Goal: Task Accomplishment & Management: Use online tool/utility

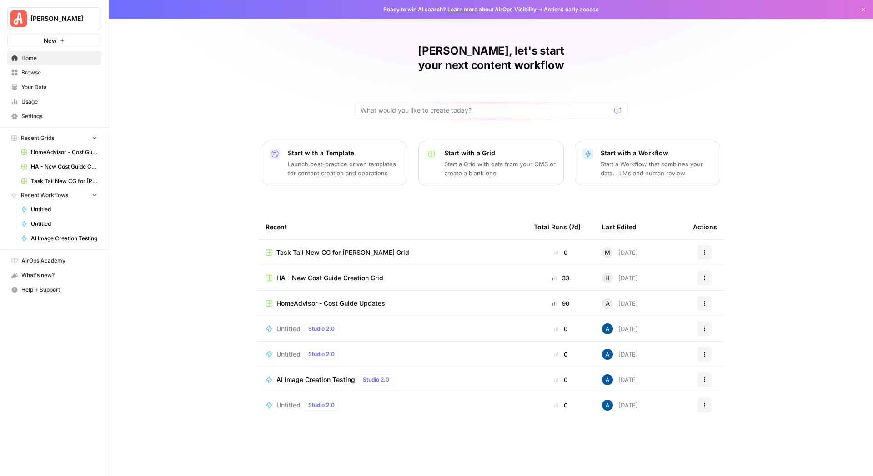
click at [334, 299] on span "HomeAdvisor - Cost Guide Updates" at bounding box center [330, 303] width 109 height 9
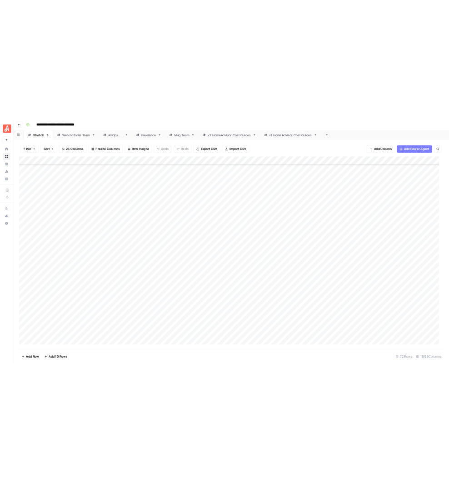
scroll to position [10579, 0]
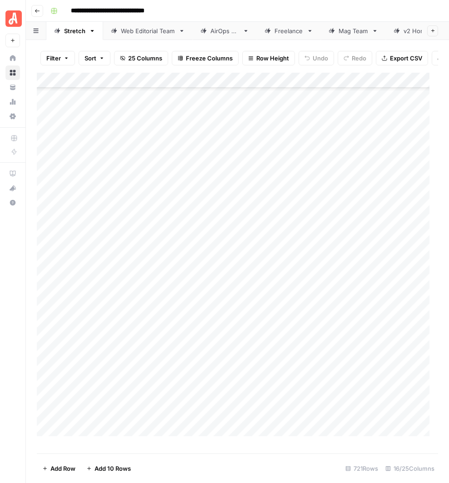
click at [393, 359] on div "Add Column" at bounding box center [237, 259] width 401 height 372
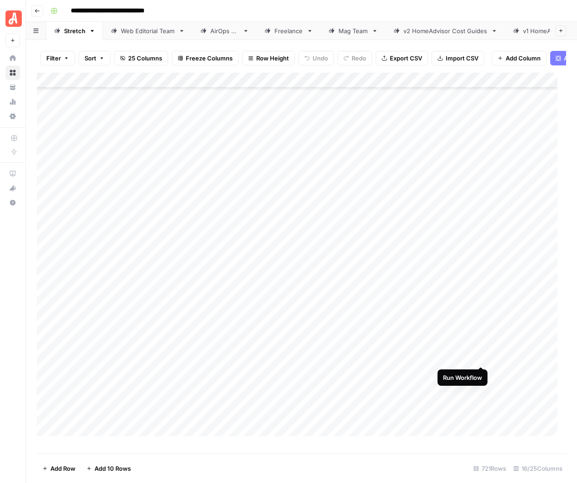
click at [479, 358] on div "Add Column" at bounding box center [301, 259] width 529 height 372
click at [480, 220] on div "Add Column" at bounding box center [301, 259] width 529 height 372
click at [479, 279] on div "Add Column" at bounding box center [301, 259] width 529 height 372
click at [479, 342] on div "Add Column" at bounding box center [301, 259] width 529 height 372
click at [479, 310] on div "Add Column" at bounding box center [301, 259] width 529 height 372
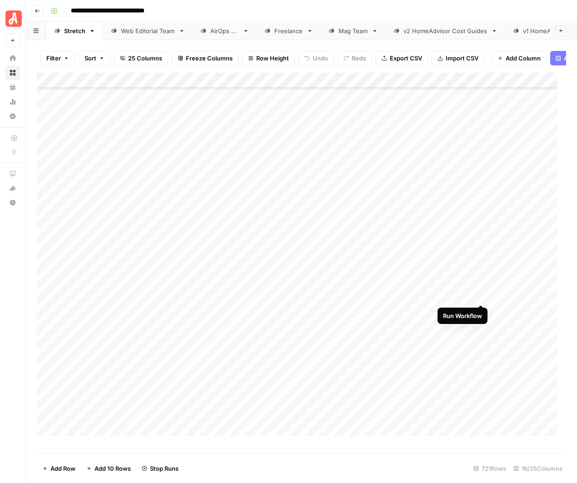
click at [477, 295] on div "Add Column" at bounding box center [301, 259] width 529 height 372
click at [482, 325] on div "Add Column" at bounding box center [301, 259] width 529 height 372
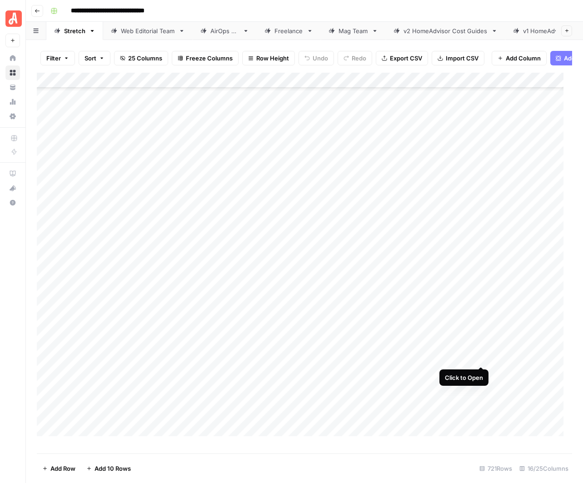
click at [481, 359] on div "Add Column" at bounding box center [304, 259] width 535 height 372
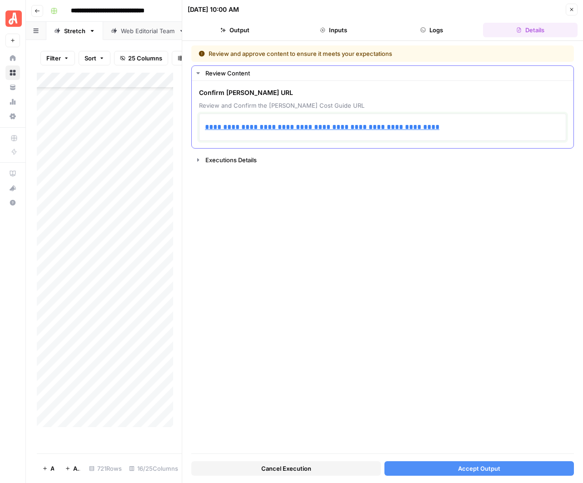
click at [453, 131] on p "**********" at bounding box center [382, 127] width 355 height 12
click at [453, 125] on p "**********" at bounding box center [382, 127] width 355 height 12
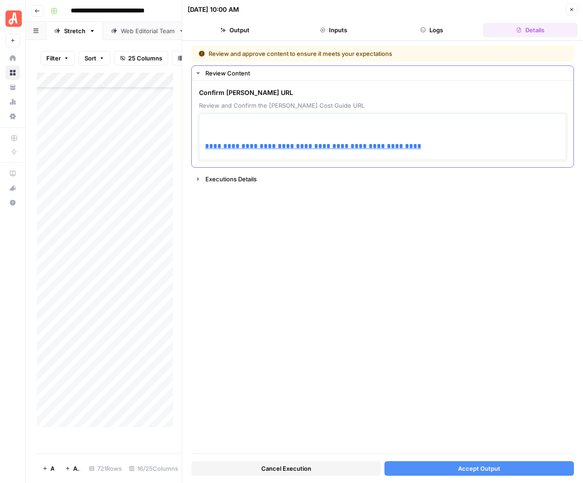
click at [220, 126] on p at bounding box center [382, 127] width 355 height 12
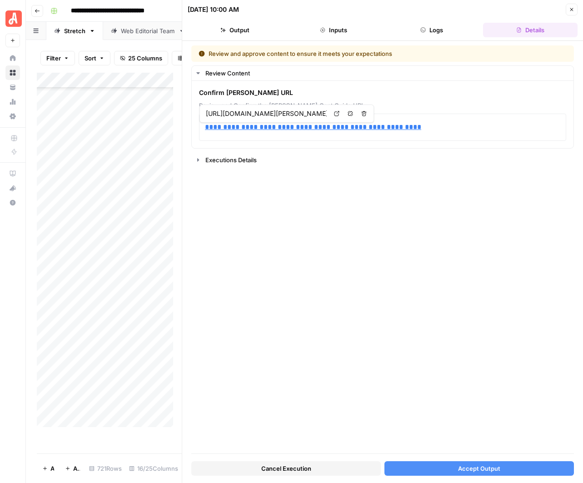
click at [505, 466] on button "Accept Output" at bounding box center [479, 468] width 190 height 15
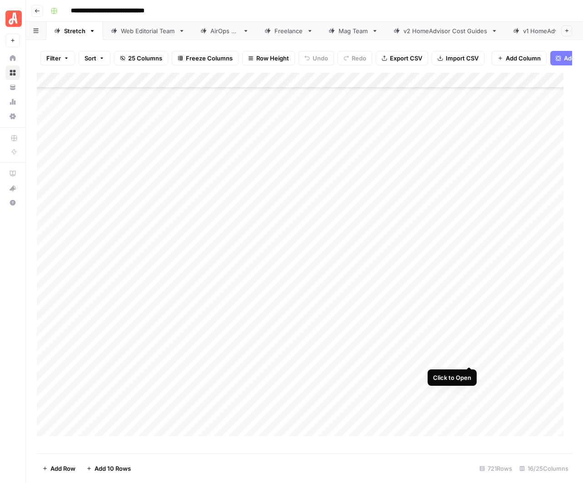
click at [472, 358] on div "Add Column" at bounding box center [304, 259] width 535 height 372
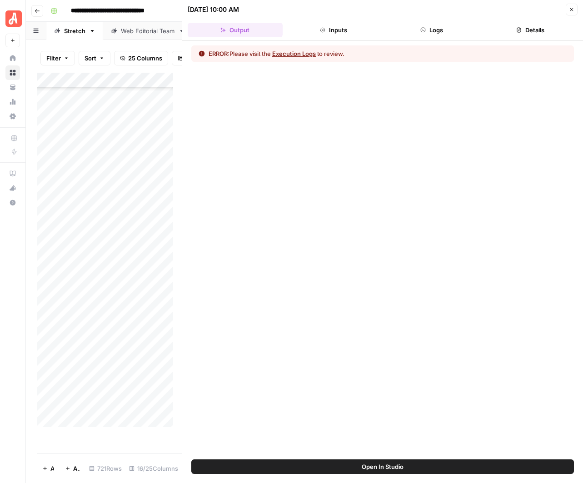
click at [290, 55] on button "Execution Logs" at bounding box center [294, 53] width 44 height 9
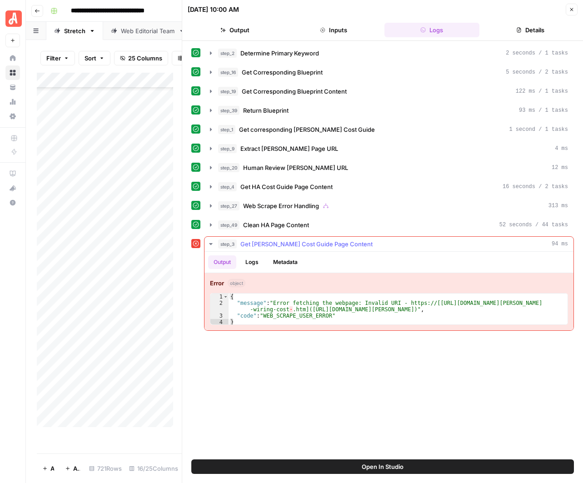
type textarea "**********"
click at [288, 311] on div "{ "message" : "Error fetching the webpage: Invalid URI - https://[https://www.a…" at bounding box center [398, 316] width 339 height 45
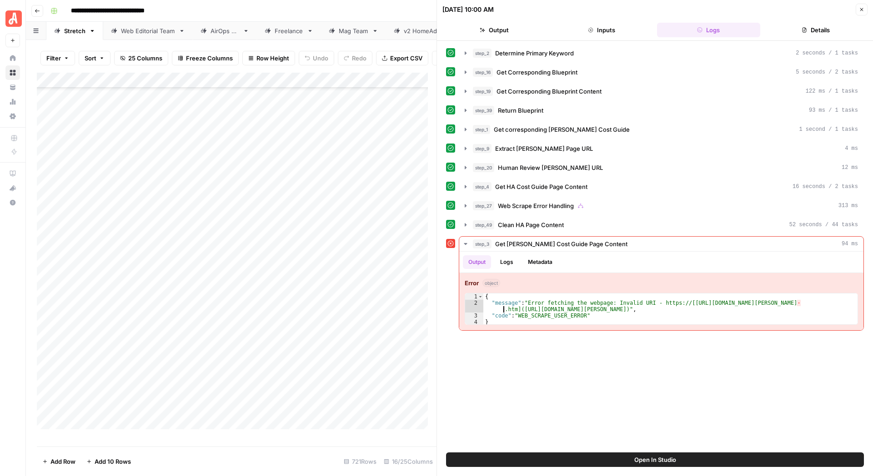
click at [859, 8] on icon "button" at bounding box center [861, 9] width 5 height 5
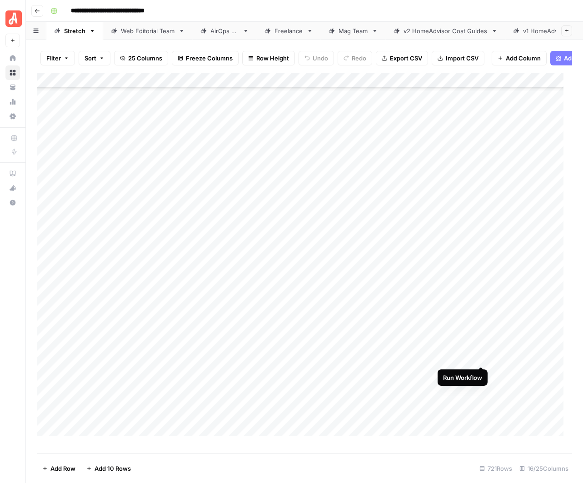
click at [480, 359] on div "Add Column" at bounding box center [304, 259] width 535 height 372
click at [483, 355] on div "Add Column" at bounding box center [304, 259] width 535 height 372
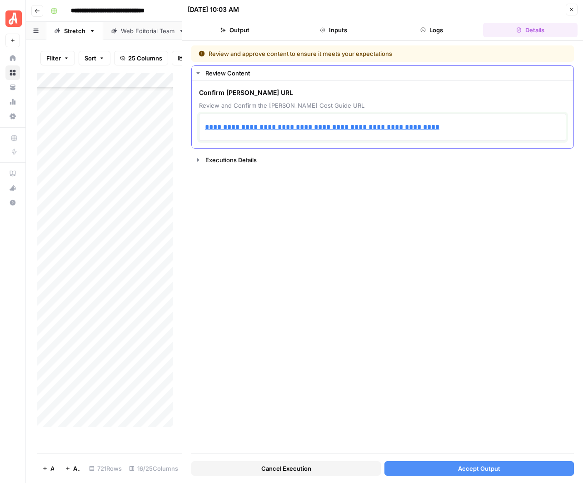
click at [477, 135] on div "**********" at bounding box center [382, 127] width 355 height 19
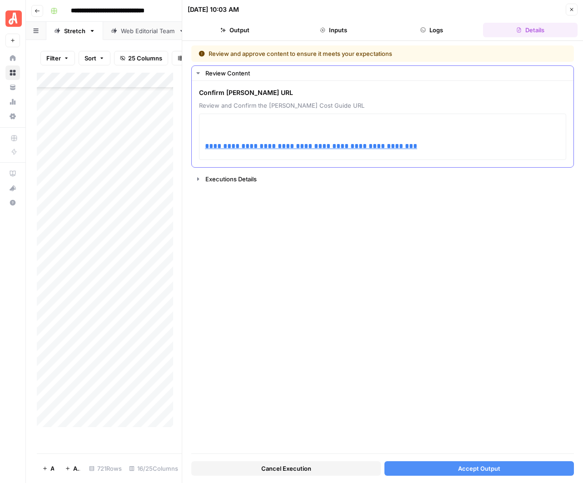
click at [409, 102] on span "Review and Confirm the Angi Cost Guide URL" at bounding box center [382, 105] width 367 height 9
click at [405, 115] on div "**********" at bounding box center [382, 137] width 367 height 46
click at [399, 124] on p at bounding box center [382, 127] width 355 height 12
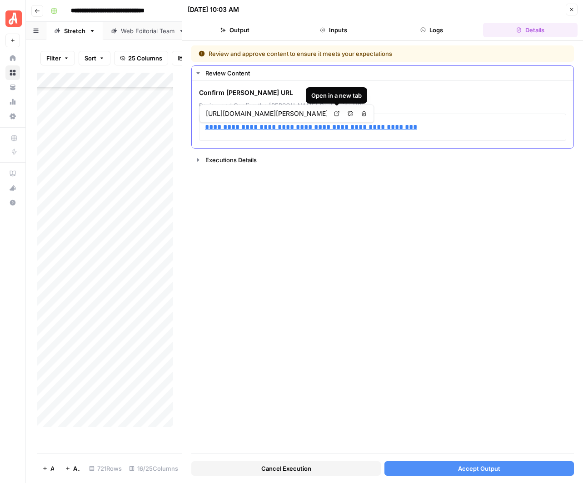
click at [339, 114] on link "Open in a new tab" at bounding box center [337, 114] width 12 height 12
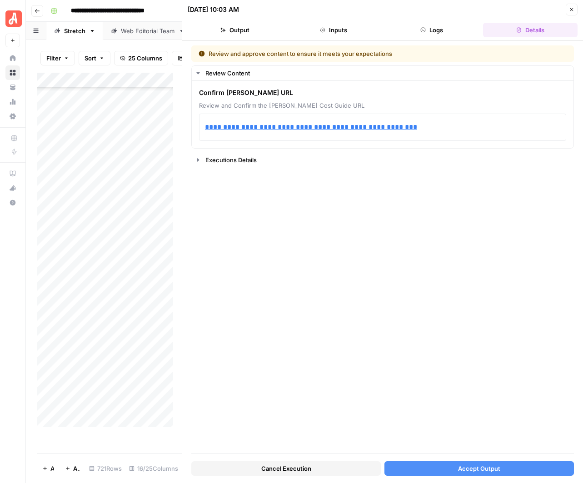
click at [470, 472] on span "Accept Output" at bounding box center [479, 468] width 42 height 9
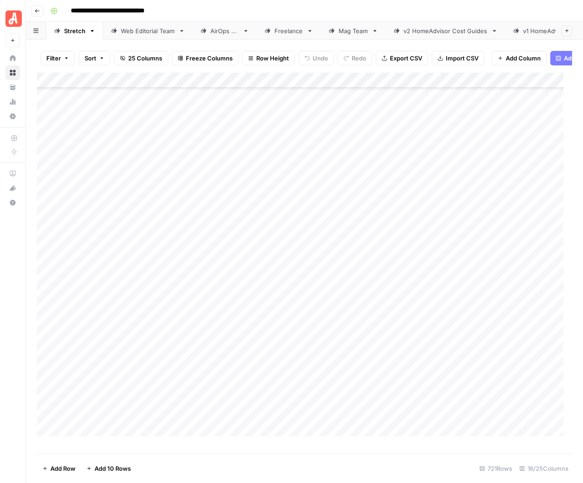
click at [190, 459] on footer "Add Row Add 10 Rows 721 Rows 16/25 Columns" at bounding box center [304, 469] width 535 height 30
click at [479, 220] on div "Add Column" at bounding box center [304, 259] width 535 height 372
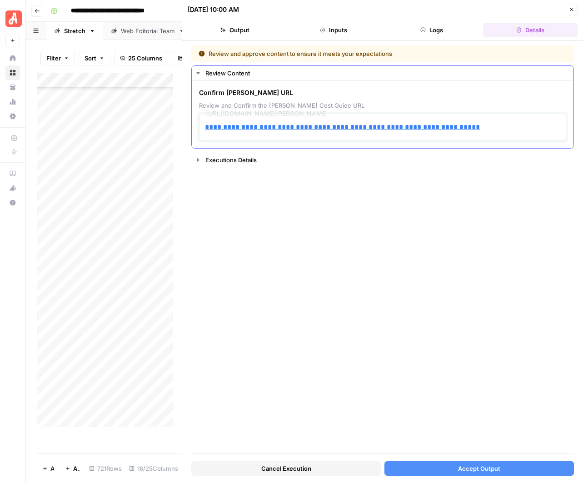
click at [493, 121] on p "**********" at bounding box center [382, 127] width 355 height 12
click at [493, 126] on p "**********" at bounding box center [382, 127] width 355 height 12
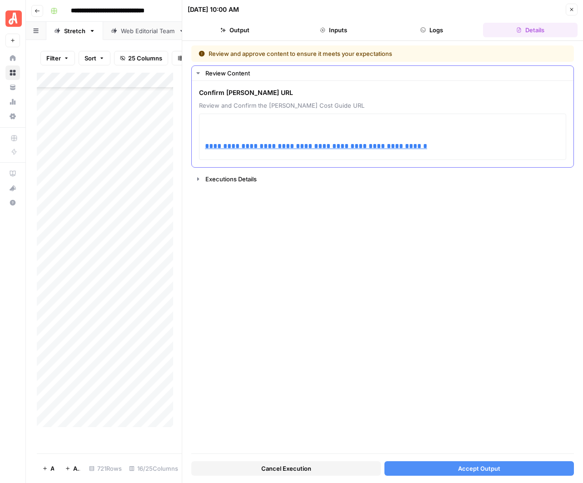
click at [381, 109] on span "Review and Confirm the Angi Cost Guide URL" at bounding box center [382, 105] width 367 height 9
click at [382, 126] on p at bounding box center [382, 127] width 355 height 12
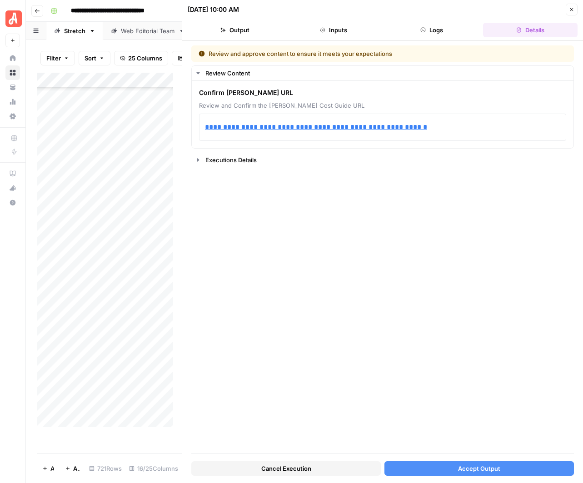
click at [399, 235] on div "**********" at bounding box center [382, 249] width 383 height 408
click at [453, 465] on button "Accept Output" at bounding box center [479, 468] width 190 height 15
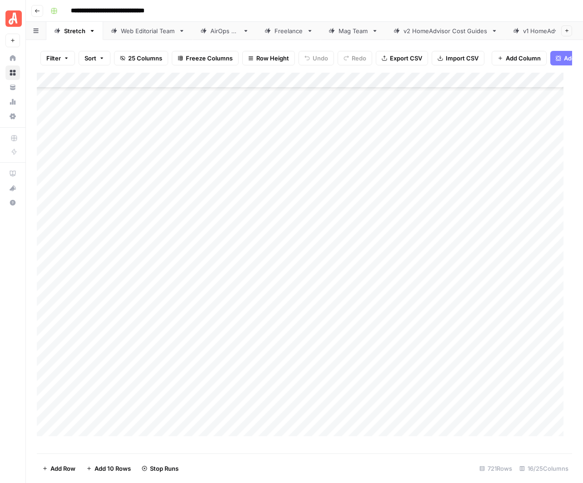
drag, startPoint x: 482, startPoint y: 310, endPoint x: 463, endPoint y: 274, distance: 40.0
click at [466, 280] on div "Add Column" at bounding box center [304, 259] width 535 height 372
click at [468, 357] on div "Add Column" at bounding box center [304, 259] width 535 height 372
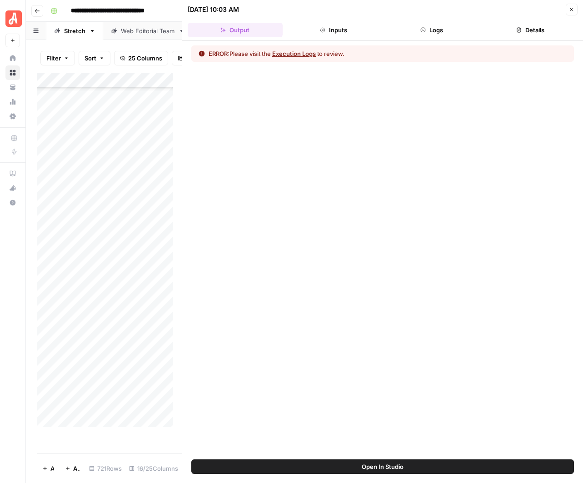
click at [290, 52] on button "Execution Logs" at bounding box center [294, 53] width 44 height 9
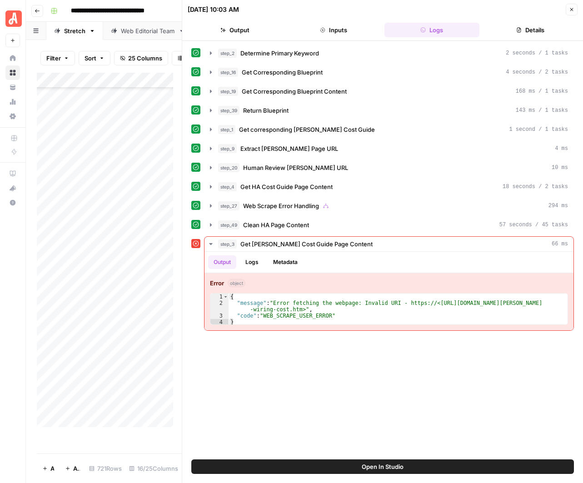
click at [572, 9] on icon "button" at bounding box center [571, 9] width 3 height 3
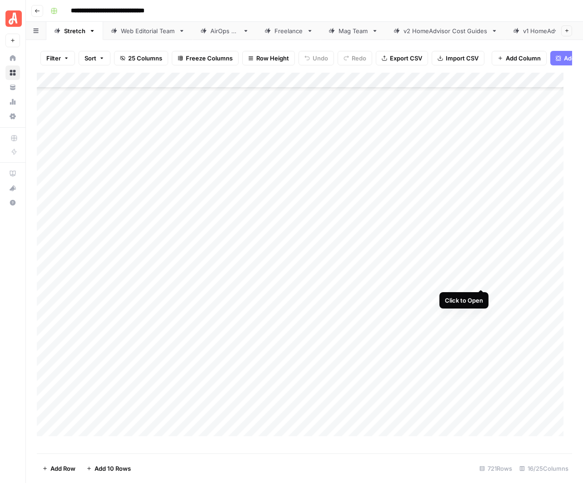
click at [483, 281] on div "Add Column" at bounding box center [304, 259] width 535 height 372
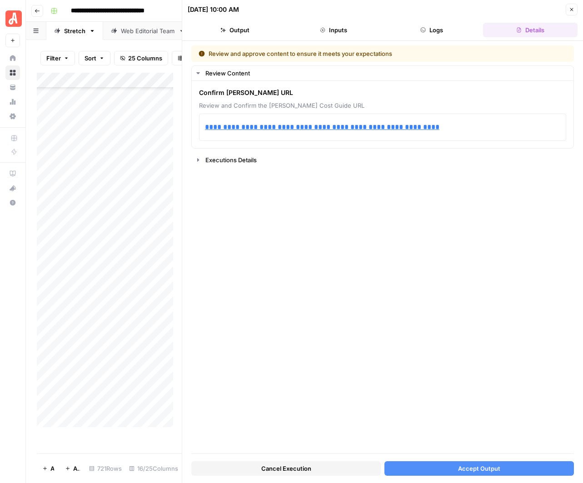
click at [468, 464] on span "Accept Output" at bounding box center [479, 468] width 42 height 9
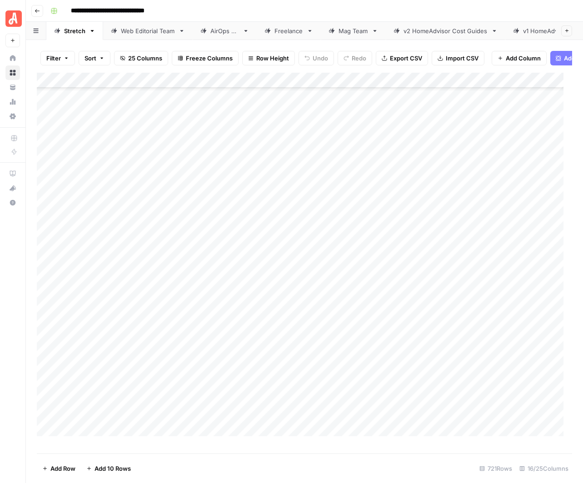
scroll to position [10579, 0]
click at [530, 219] on div "Add Column" at bounding box center [304, 259] width 535 height 372
click at [506, 220] on div "Add Column" at bounding box center [304, 259] width 535 height 372
click at [508, 295] on div "Add Column" at bounding box center [304, 259] width 535 height 372
click at [229, 468] on footer "Add Row Add 10 Rows 721 Rows 16/25 Columns" at bounding box center [304, 469] width 535 height 30
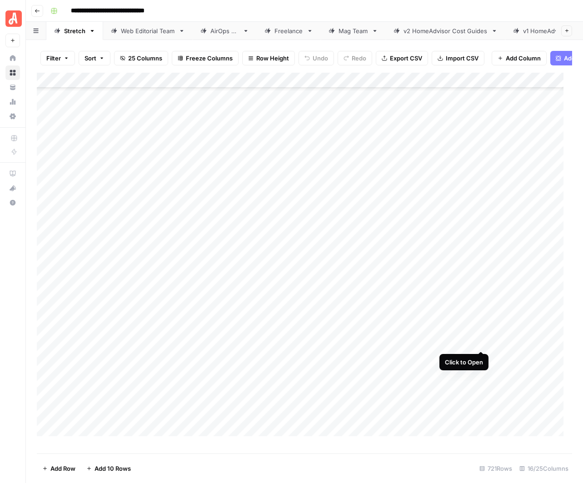
click at [480, 344] on div "Add Column" at bounding box center [304, 259] width 535 height 372
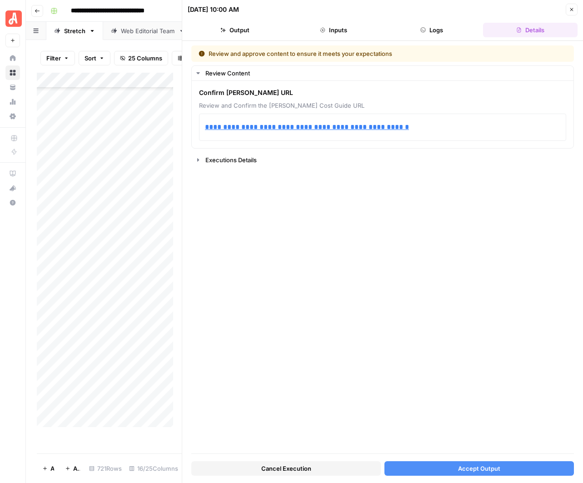
click at [452, 468] on button "Accept Output" at bounding box center [479, 468] width 190 height 15
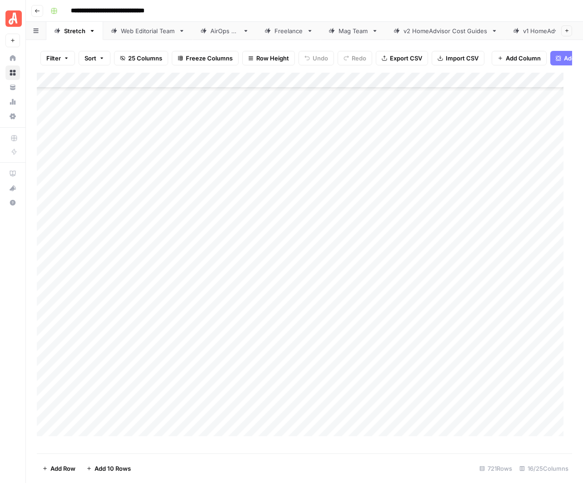
click at [260, 460] on footer "Add Row Add 10 Rows 721 Rows 16/25 Columns" at bounding box center [304, 469] width 535 height 30
click at [479, 312] on div "Add Column" at bounding box center [304, 259] width 535 height 372
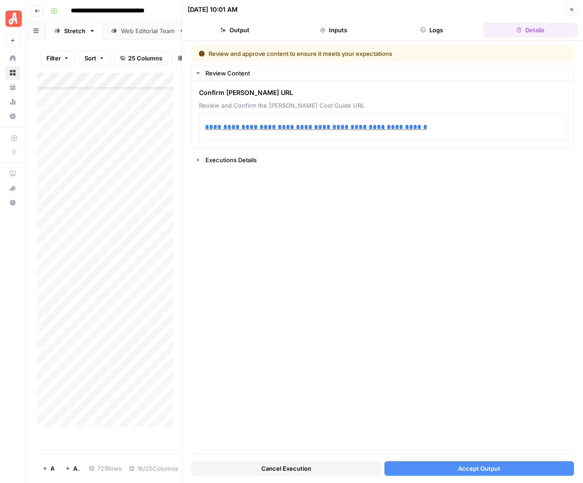
click at [457, 467] on button "Accept Output" at bounding box center [479, 468] width 190 height 15
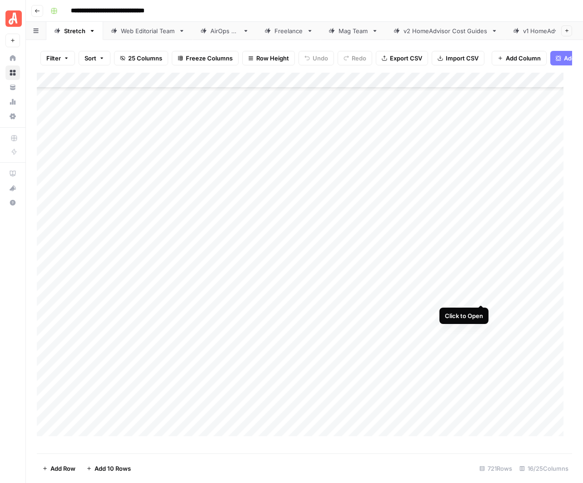
click at [482, 294] on div "Add Column" at bounding box center [304, 259] width 535 height 372
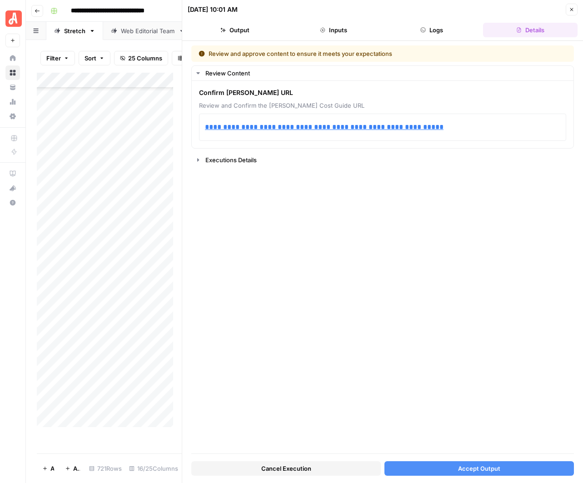
click at [464, 464] on span "Accept Output" at bounding box center [479, 468] width 42 height 9
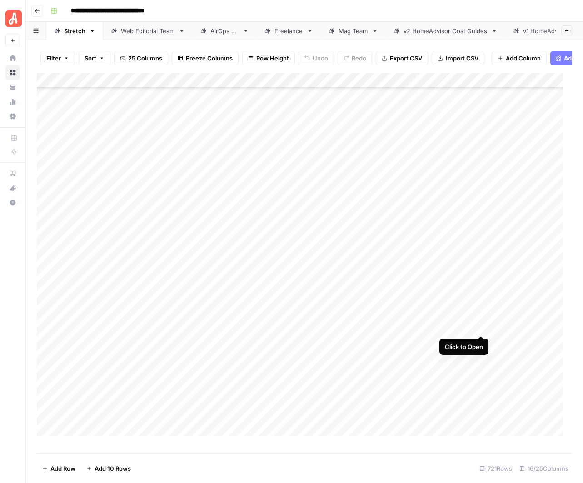
click at [482, 328] on div "Add Column" at bounding box center [304, 259] width 535 height 372
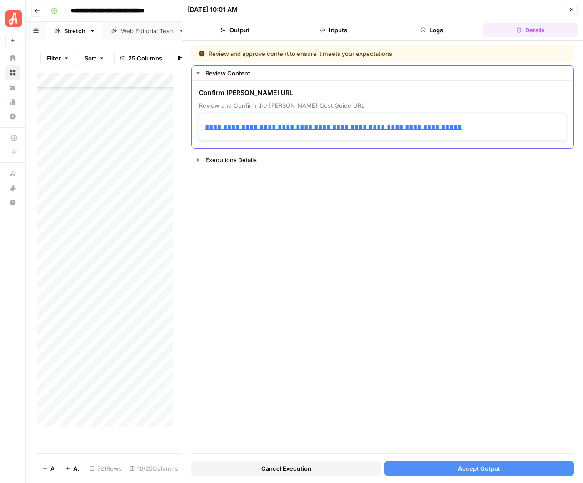
click at [490, 118] on div "**********" at bounding box center [382, 127] width 355 height 19
drag, startPoint x: 472, startPoint y: 127, endPoint x: 173, endPoint y: 146, distance: 299.2
click at [173, 146] on body "**********" at bounding box center [291, 241] width 583 height 483
click at [469, 130] on p "**********" at bounding box center [382, 127] width 355 height 12
drag, startPoint x: 480, startPoint y: 128, endPoint x: 197, endPoint y: 128, distance: 283.6
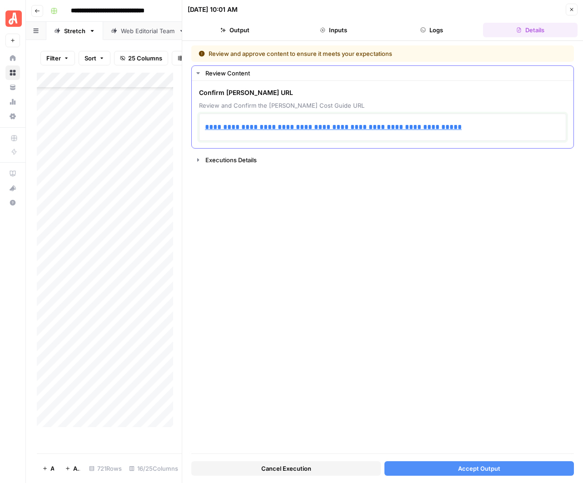
click at [196, 131] on div "**********" at bounding box center [383, 114] width 382 height 67
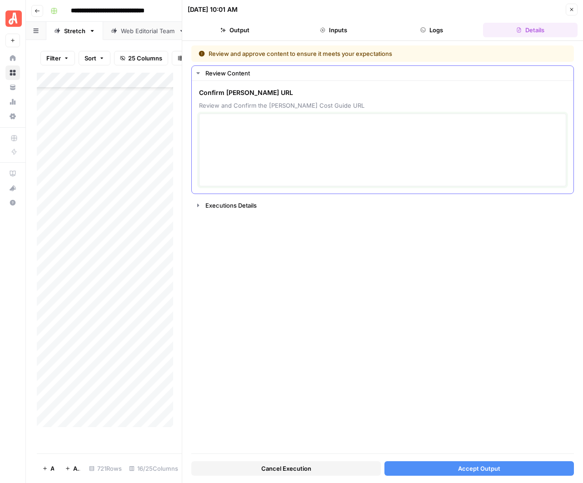
click at [264, 124] on textarea at bounding box center [382, 150] width 355 height 65
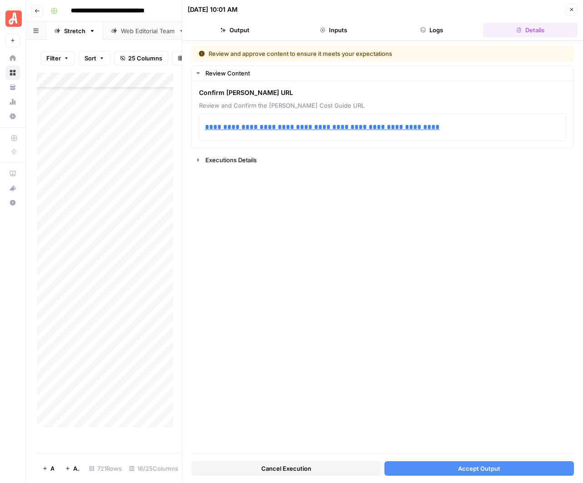
click at [422, 282] on div "**********" at bounding box center [382, 249] width 383 height 408
click at [475, 462] on button "Accept Output" at bounding box center [479, 468] width 190 height 15
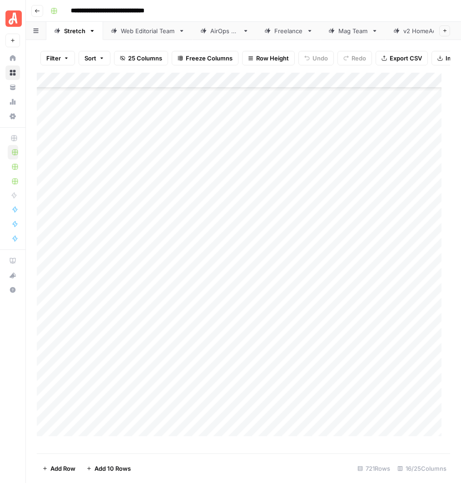
scroll to position [10635, 0]
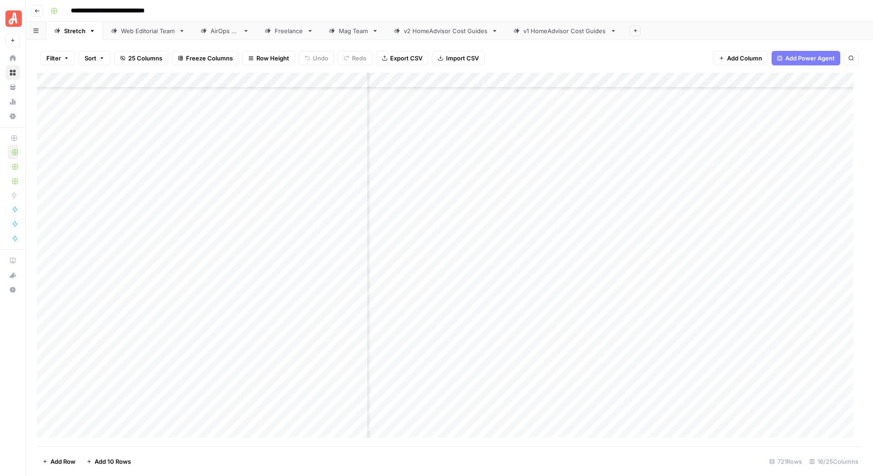
scroll to position [10635, 247]
click at [461, 216] on div "Add Column" at bounding box center [449, 260] width 825 height 374
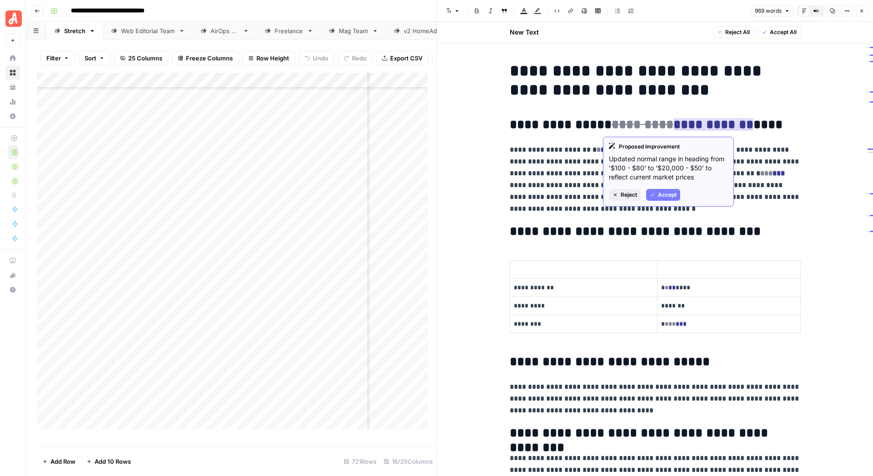
click at [461, 195] on span "Accept" at bounding box center [667, 195] width 19 height 8
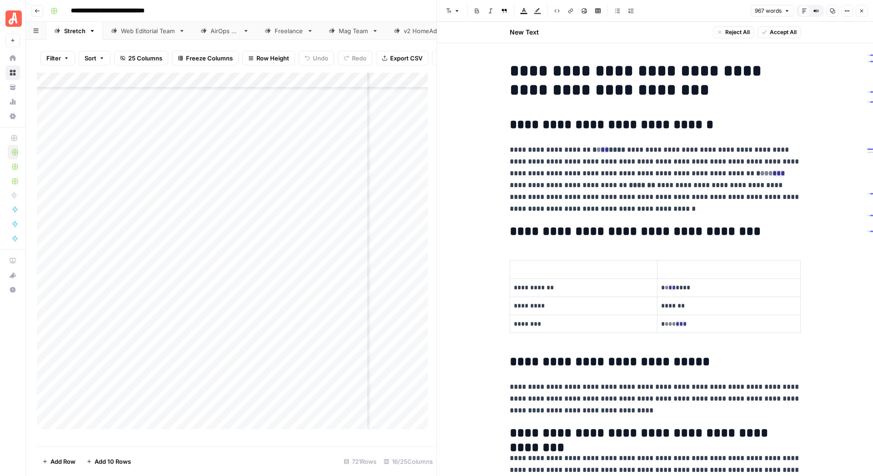
click at [461, 151] on strong "* * ** ****" at bounding box center [608, 150] width 33 height 12
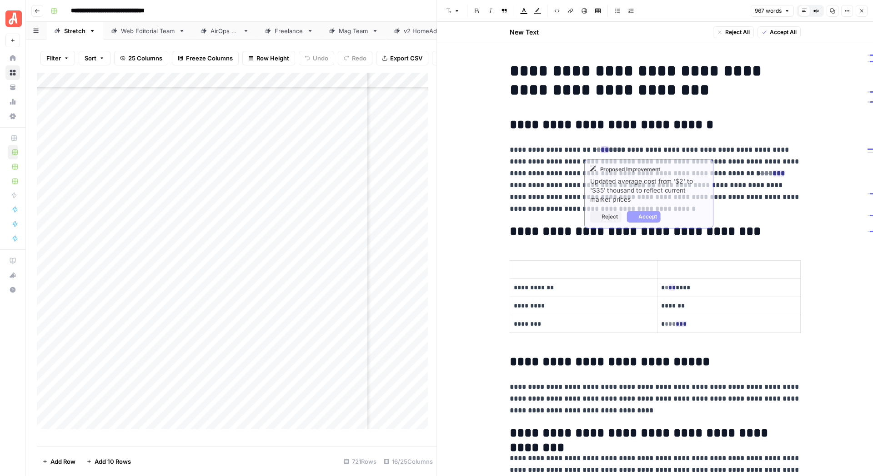
click at [461, 146] on ins "**" at bounding box center [604, 149] width 8 height 7
click at [461, 215] on button "Accept" at bounding box center [643, 217] width 34 height 12
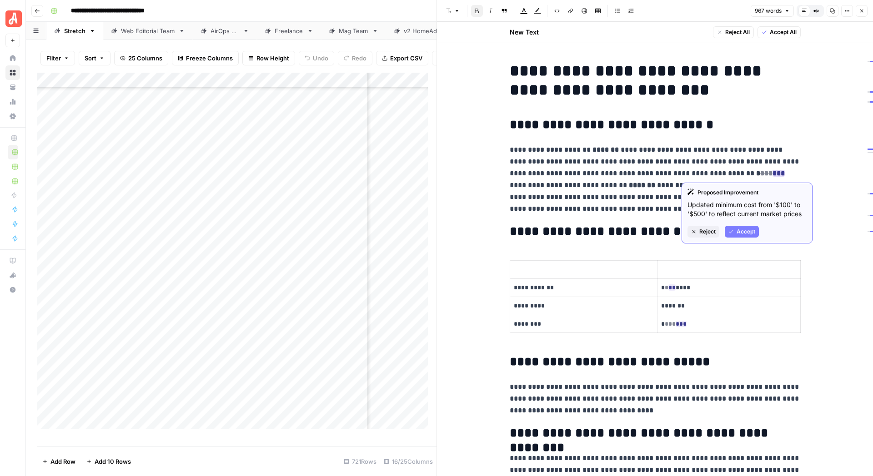
click at [461, 230] on span "Accept" at bounding box center [745, 232] width 19 height 8
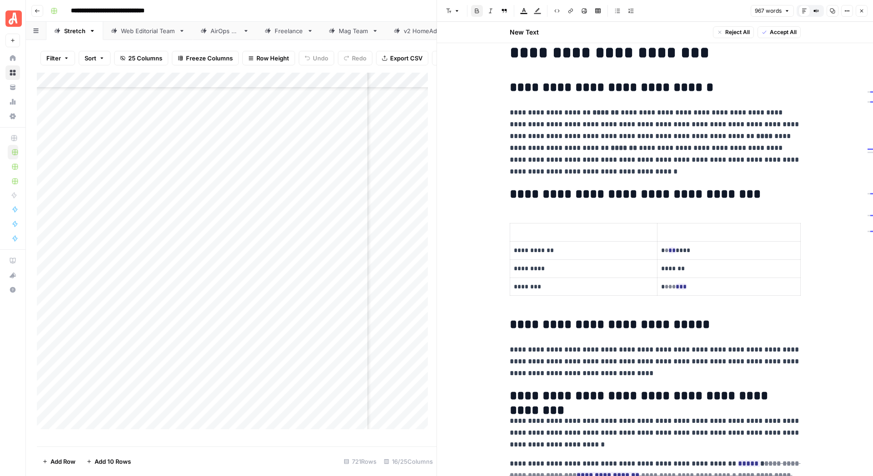
scroll to position [57, 0]
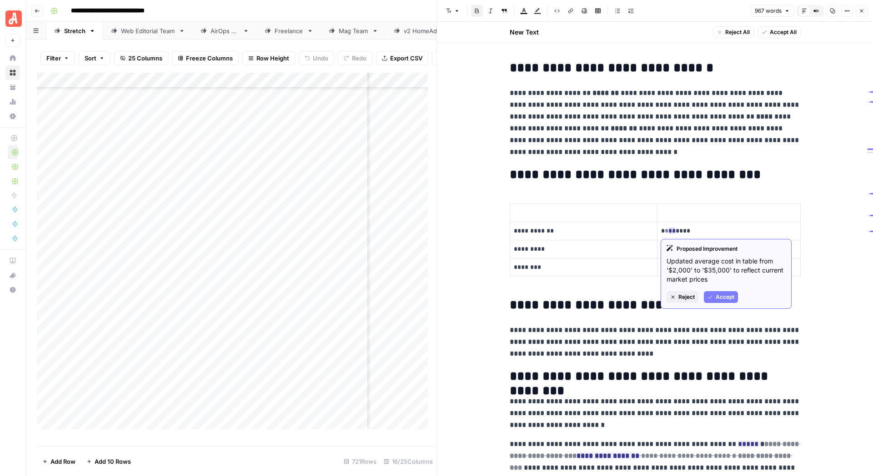
click at [461, 296] on span "Accept" at bounding box center [724, 297] width 19 height 8
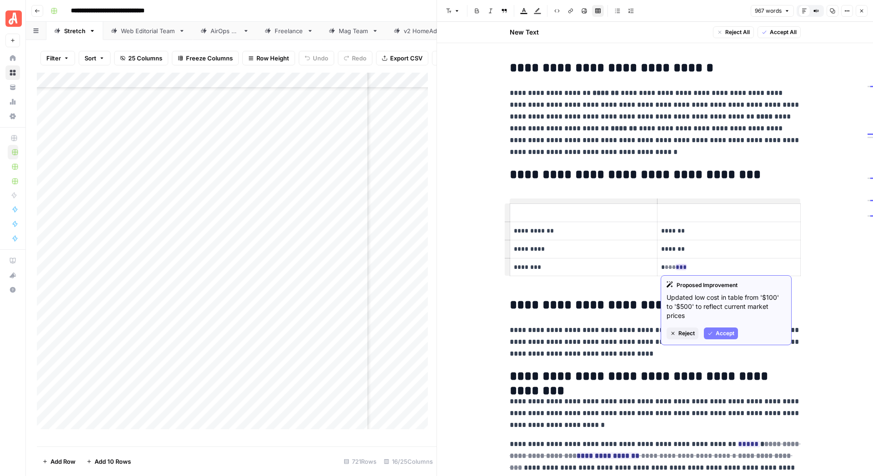
click at [461, 329] on button "Accept" at bounding box center [721, 334] width 34 height 12
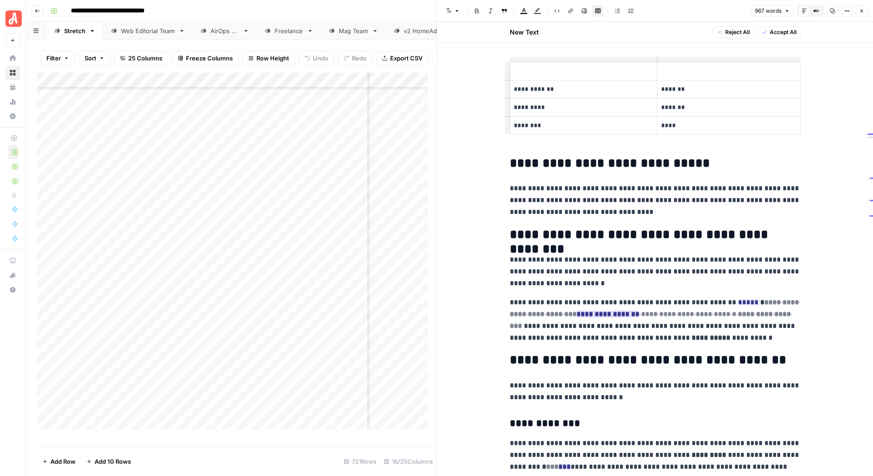
scroll to position [227, 0]
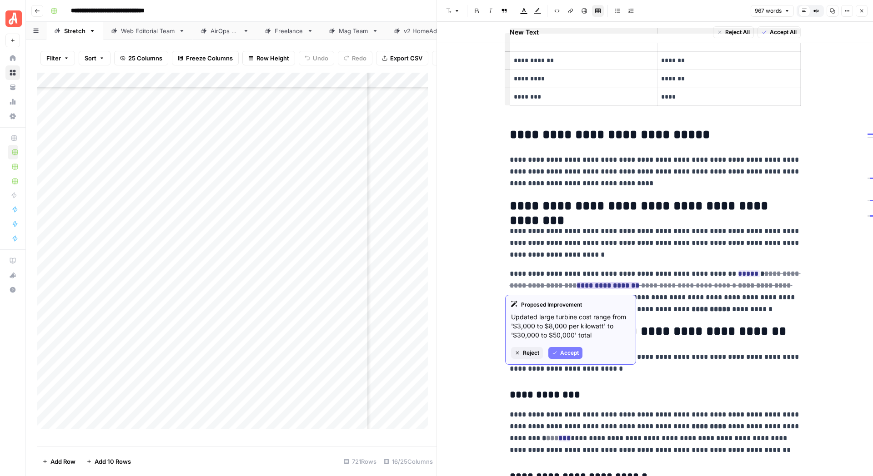
click at [461, 352] on span "Accept" at bounding box center [569, 353] width 19 height 8
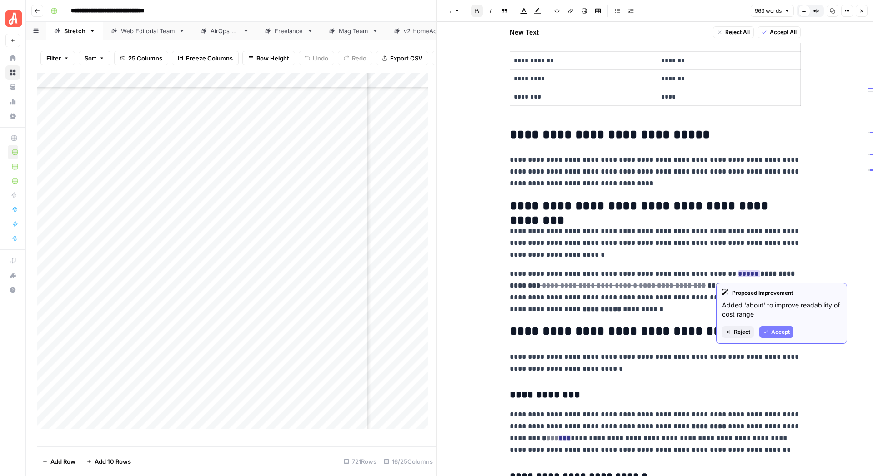
drag, startPoint x: 768, startPoint y: 328, endPoint x: 762, endPoint y: 326, distance: 6.2
click at [461, 328] on button "Accept" at bounding box center [776, 332] width 34 height 12
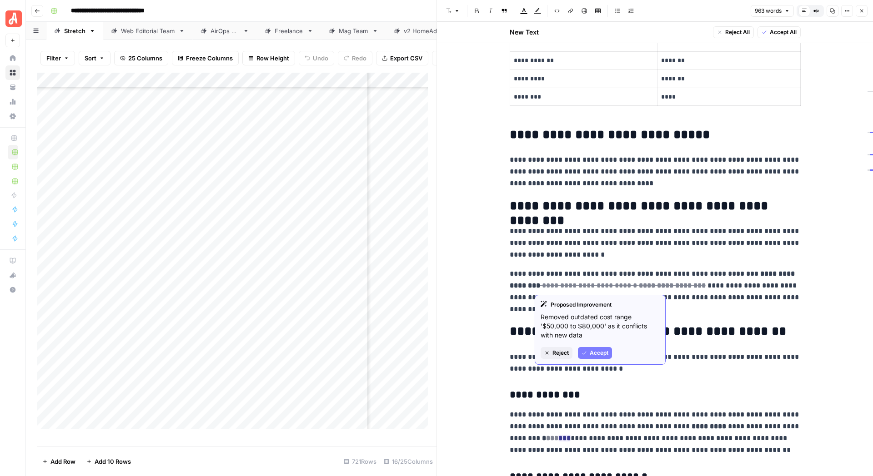
click at [461, 354] on span "Accept" at bounding box center [598, 353] width 19 height 8
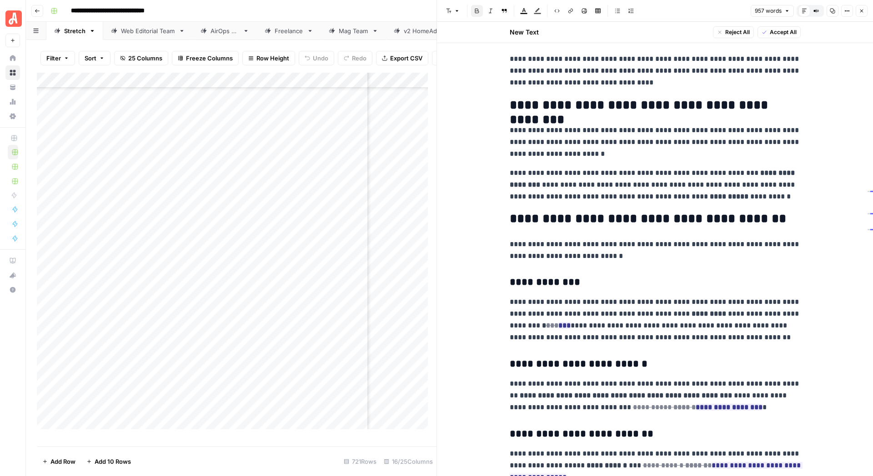
scroll to position [341, 0]
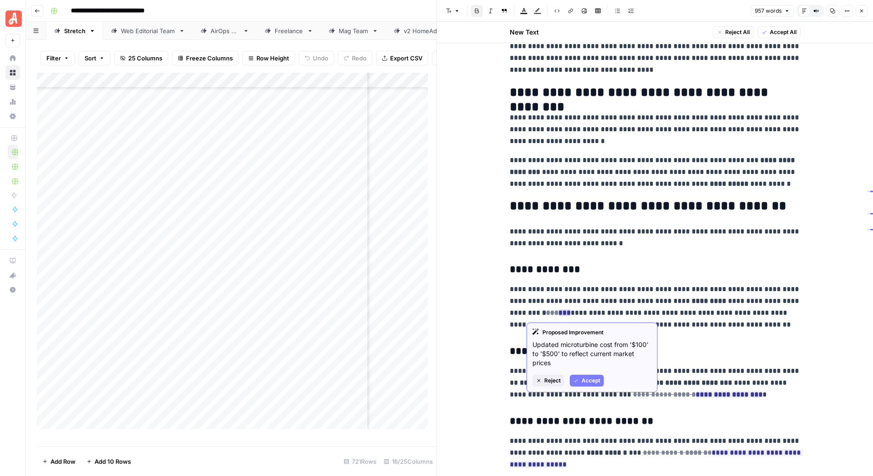
click at [461, 379] on span "Accept" at bounding box center [590, 381] width 19 height 8
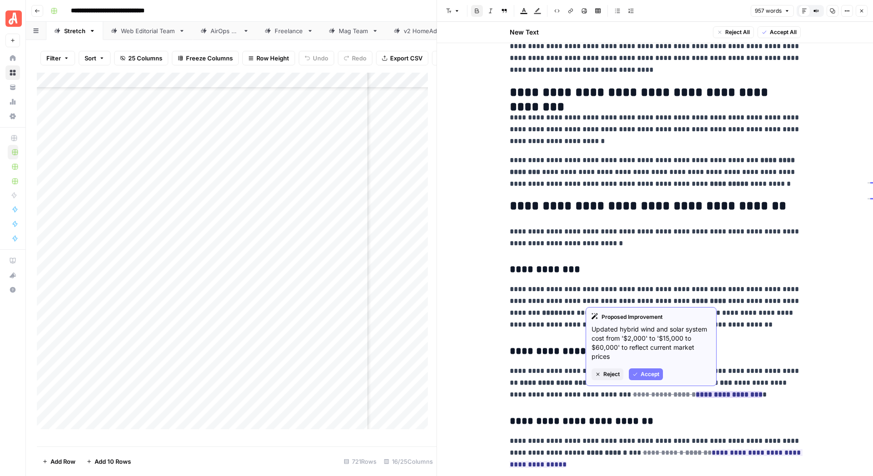
click at [461, 371] on span "Accept" at bounding box center [649, 374] width 19 height 8
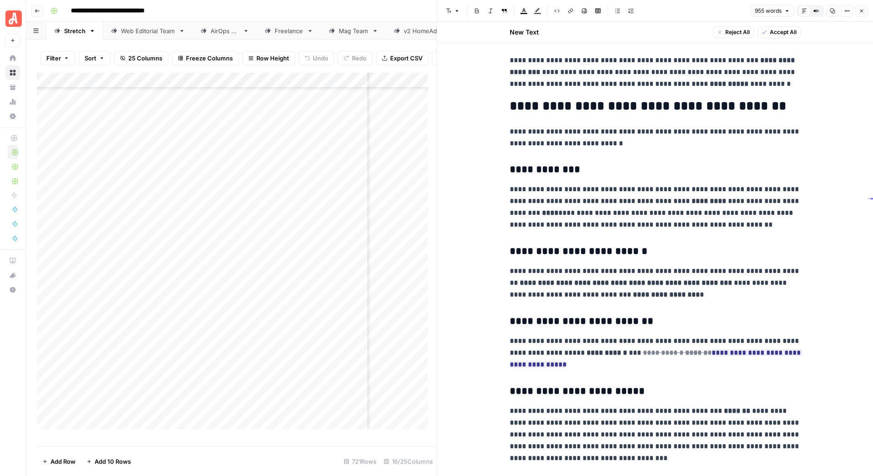
scroll to position [454, 0]
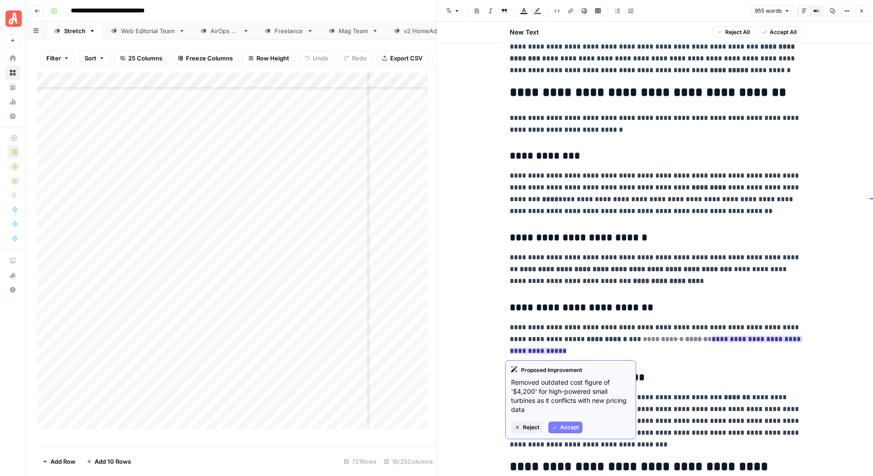
click at [461, 428] on span "Accept" at bounding box center [569, 428] width 19 height 8
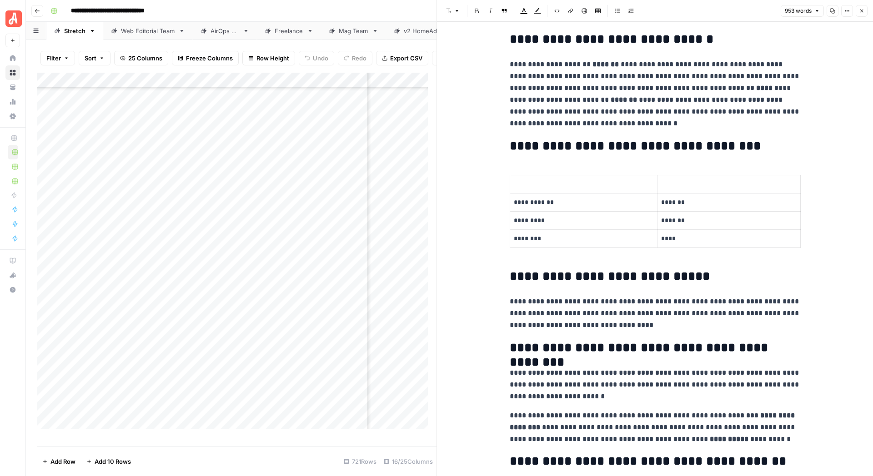
scroll to position [0, 0]
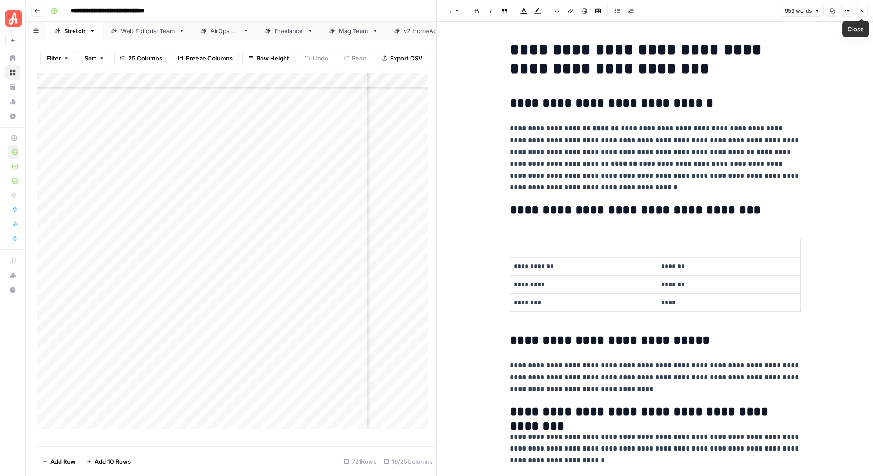
click at [461, 11] on span "Close" at bounding box center [864, 11] width 0 height 0
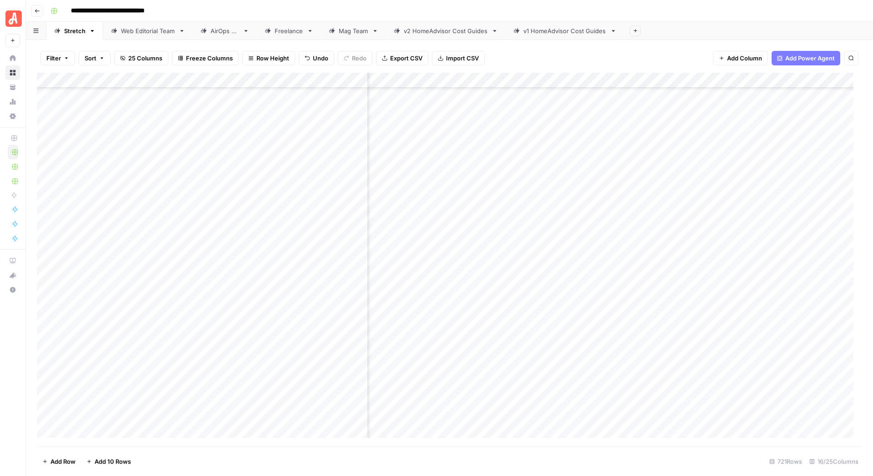
click at [461, 215] on div "Add Column" at bounding box center [449, 260] width 825 height 374
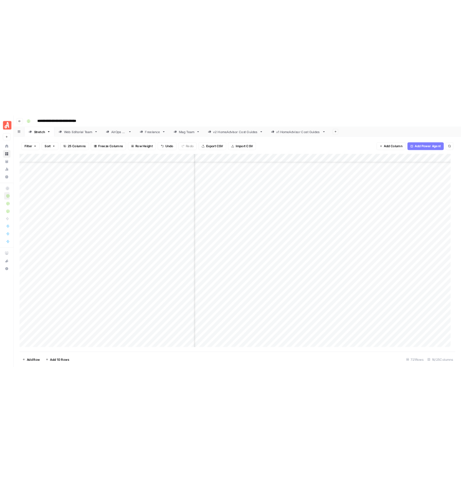
scroll to position [10635, 0]
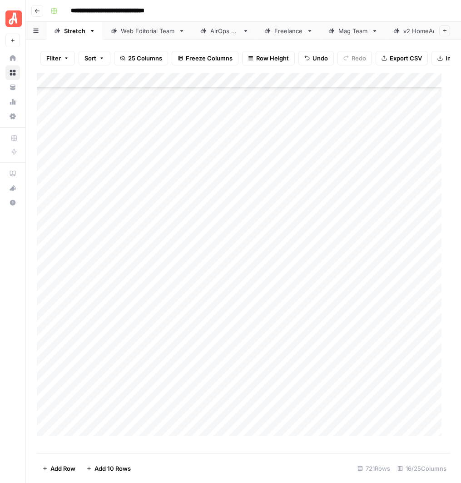
scroll to position [10579, 0]
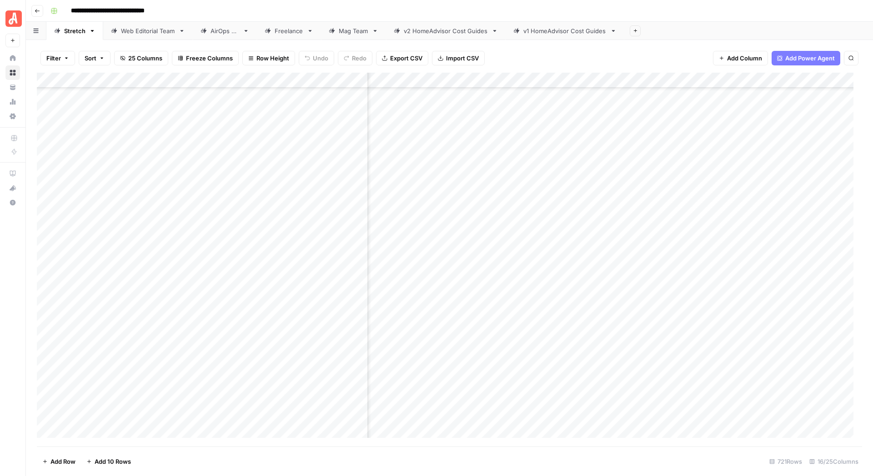
scroll to position [10580, 292]
click at [461, 206] on div "Add Column" at bounding box center [449, 260] width 825 height 374
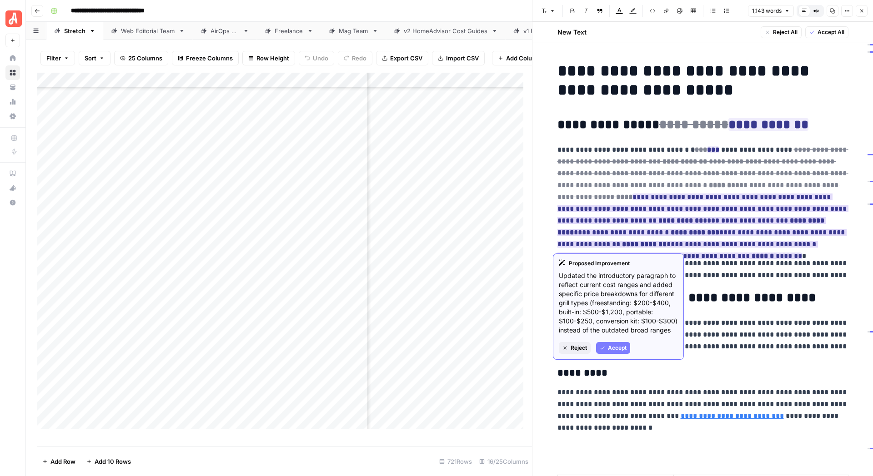
click at [461, 351] on button "Accept" at bounding box center [613, 348] width 34 height 12
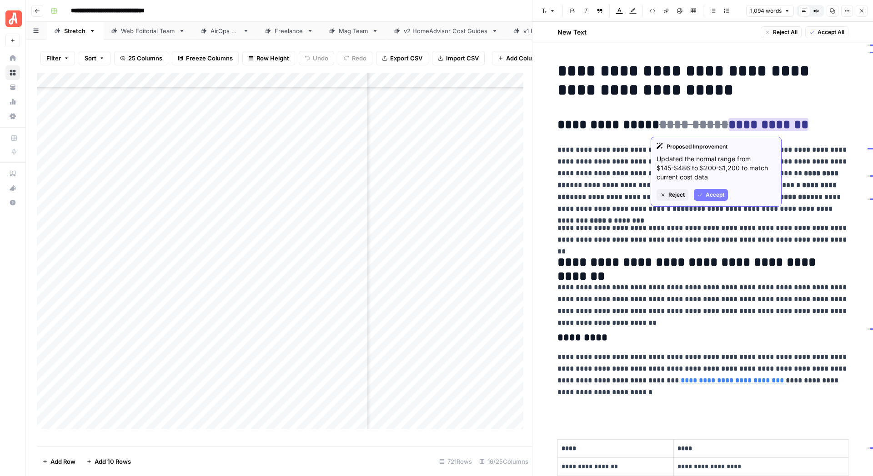
click at [461, 193] on span "Accept" at bounding box center [714, 195] width 19 height 8
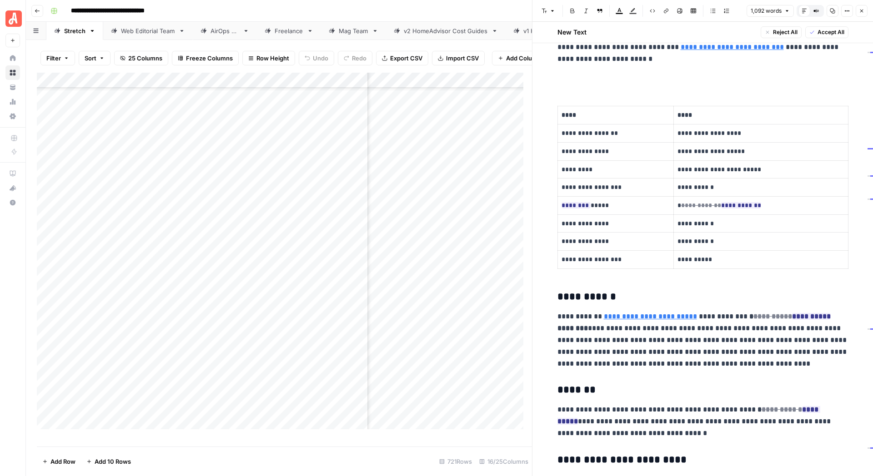
scroll to position [341, 0]
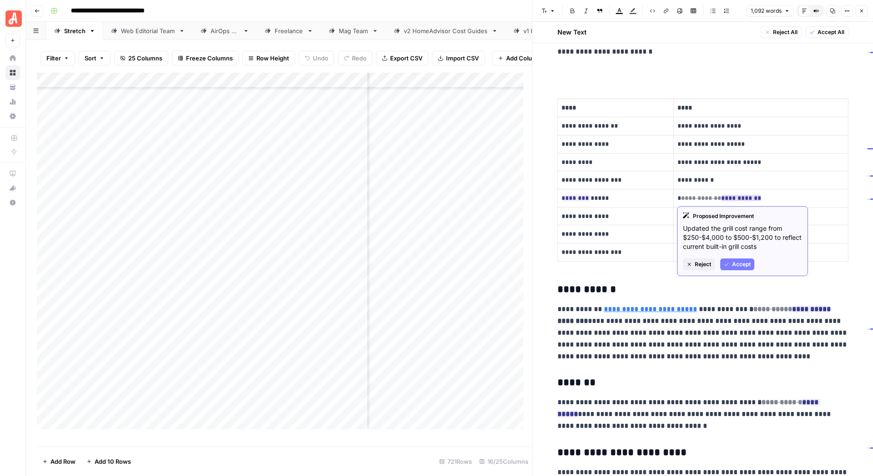
click at [461, 265] on button "Accept" at bounding box center [737, 265] width 34 height 12
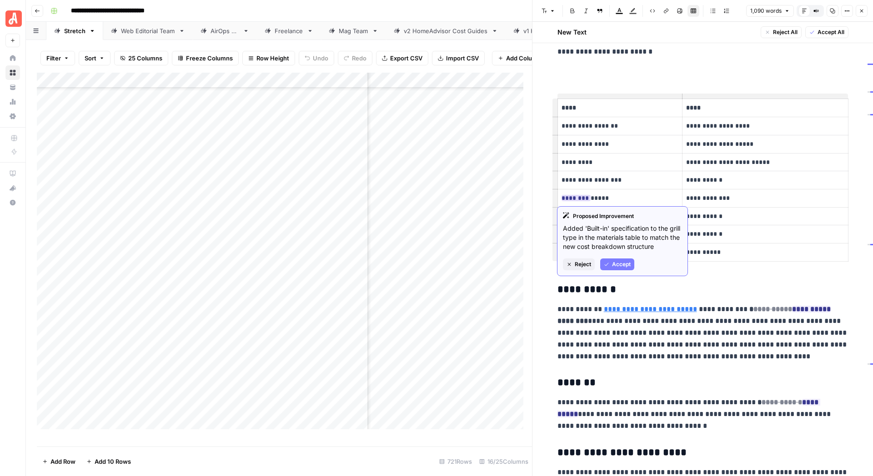
click at [461, 263] on button "Accept" at bounding box center [617, 265] width 34 height 12
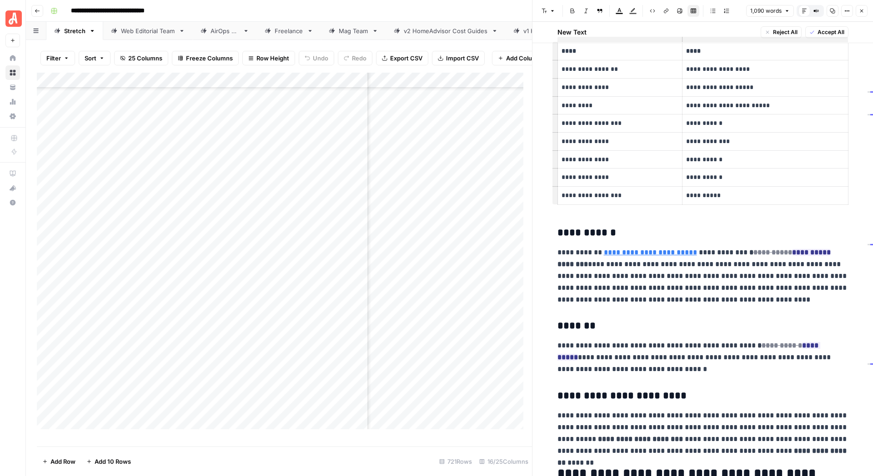
scroll to position [454, 0]
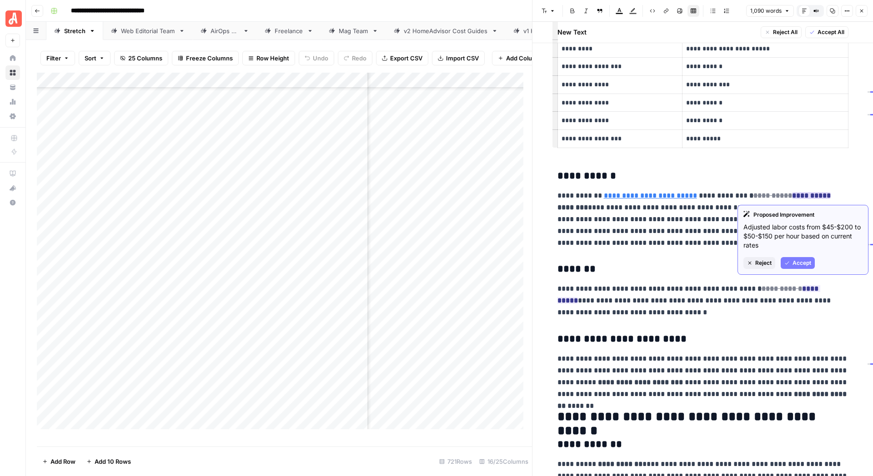
click at [461, 266] on span "Accept" at bounding box center [801, 263] width 19 height 8
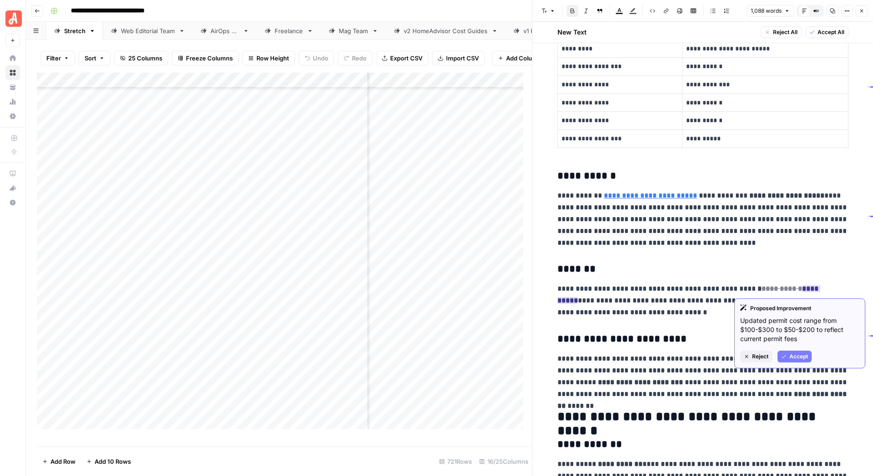
click at [461, 350] on div "Proposed Improvement Updated permit cost range from $100-$300 to $50-$200 to re…" at bounding box center [799, 334] width 131 height 70
click at [461, 356] on span "Accept" at bounding box center [798, 357] width 19 height 8
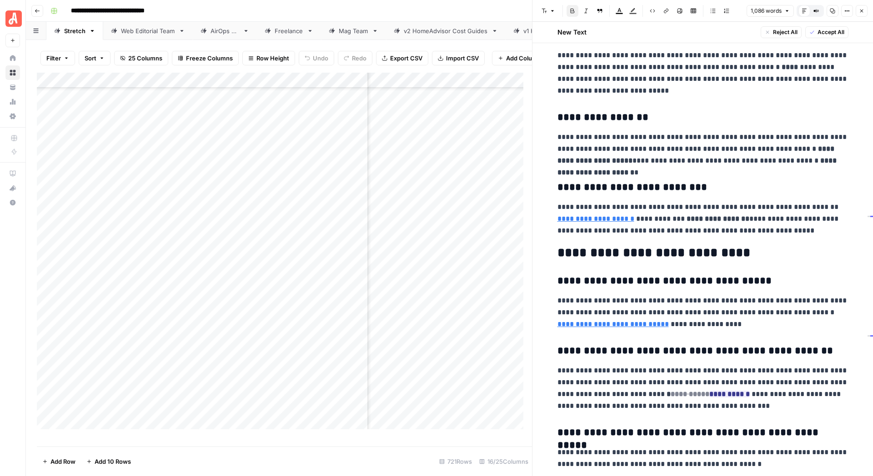
scroll to position [1363, 0]
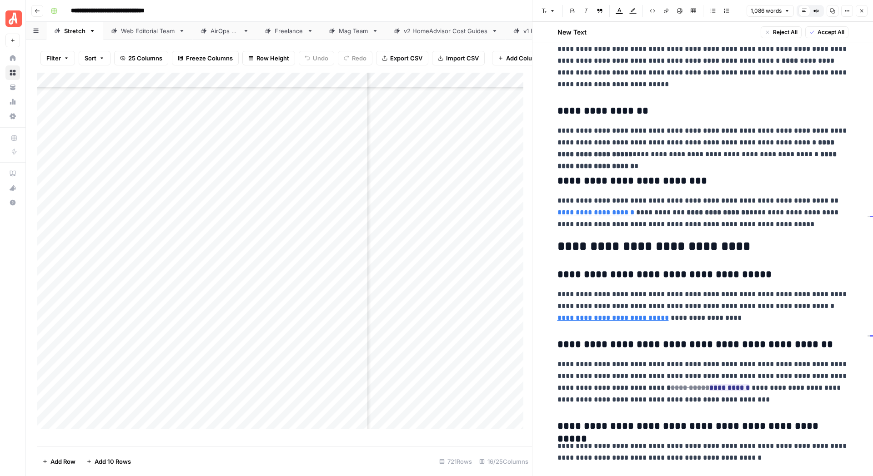
click at [461, 200] on p "**********" at bounding box center [702, 212] width 291 height 35
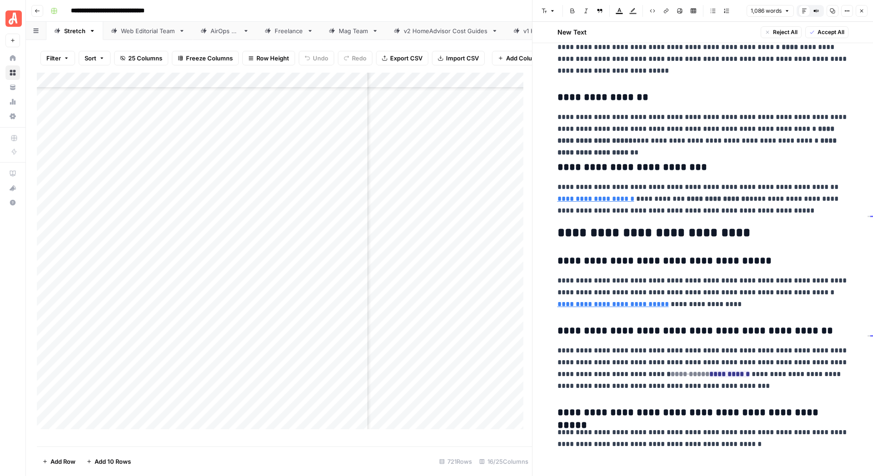
scroll to position [1385, 0]
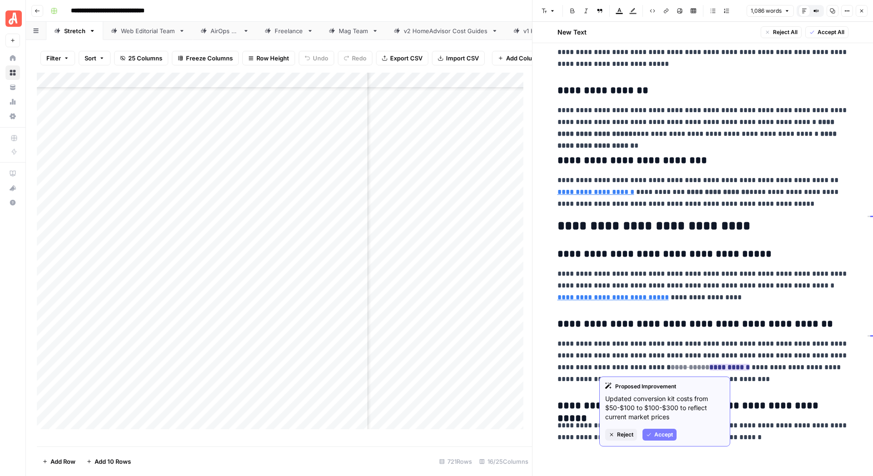
click at [461, 431] on span "Accept" at bounding box center [663, 435] width 19 height 8
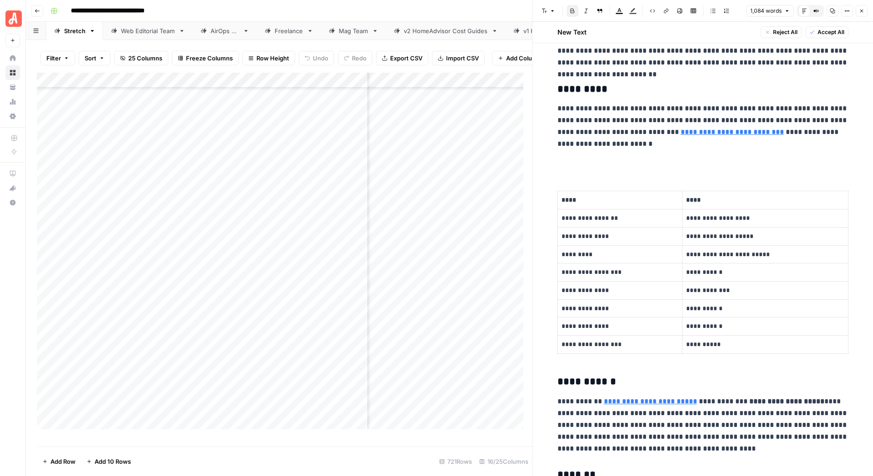
scroll to position [0, 0]
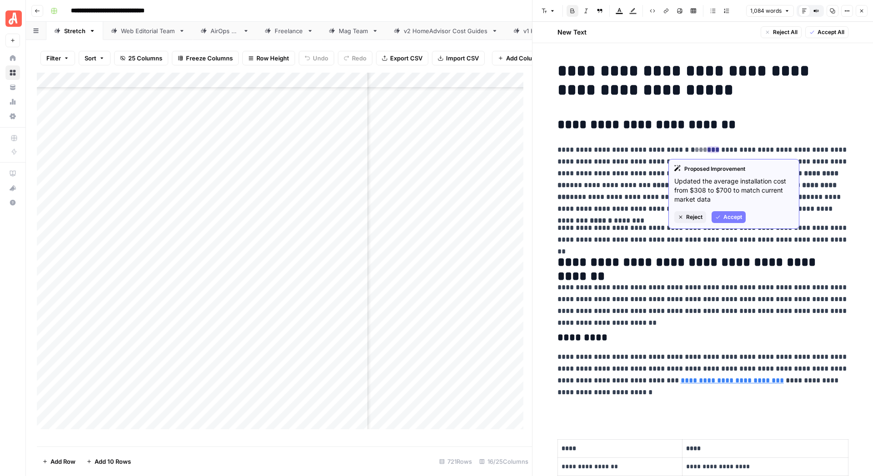
click at [461, 217] on span "Accept" at bounding box center [732, 217] width 19 height 8
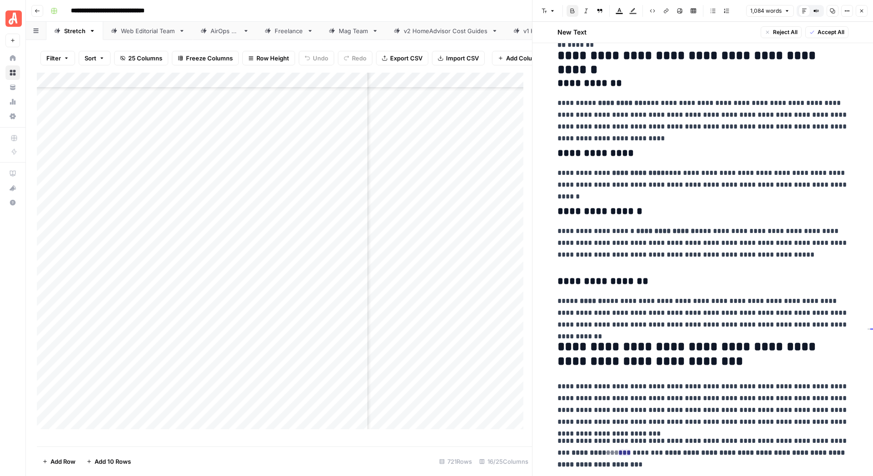
scroll to position [966, 0]
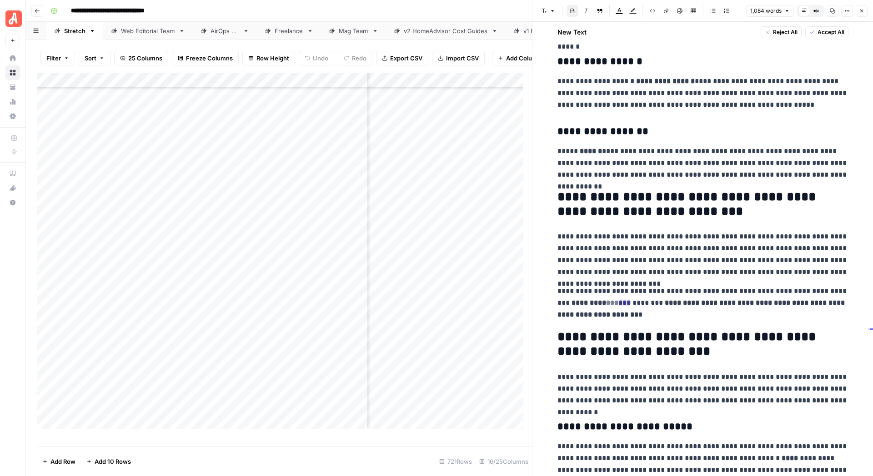
click at [461, 34] on div "Copy" at bounding box center [832, 28] width 25 height 15
click at [461, 31] on span "Accept All" at bounding box center [830, 32] width 27 height 8
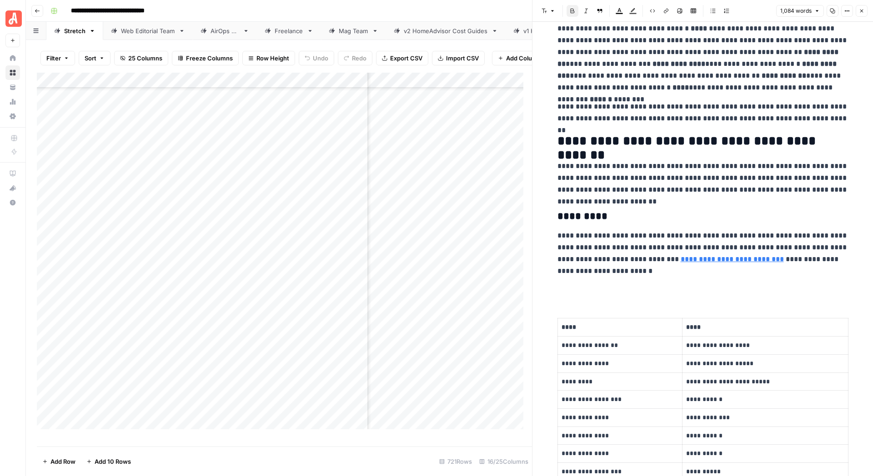
scroll to position [0, 0]
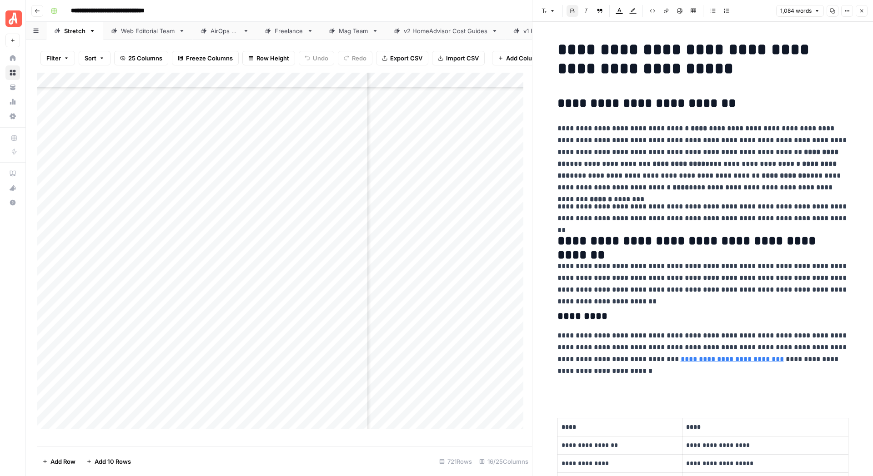
click at [461, 8] on icon "button" at bounding box center [861, 10] width 5 height 5
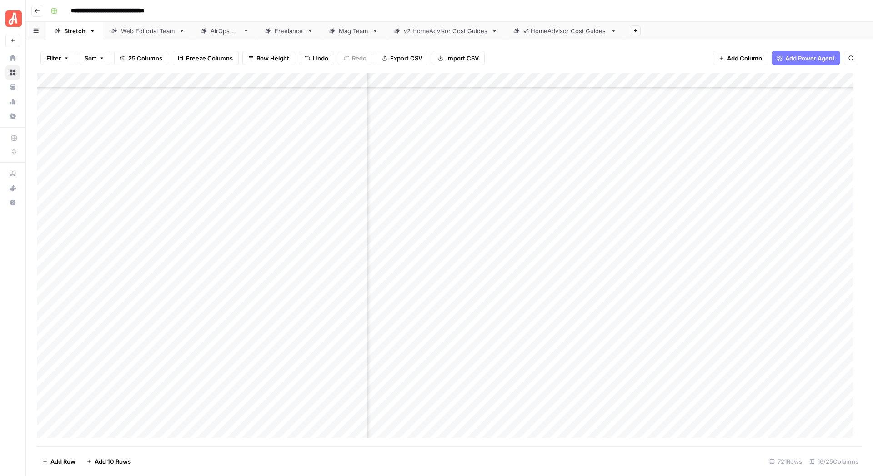
click at [461, 206] on div "Add Column" at bounding box center [449, 260] width 825 height 374
click at [461, 333] on div "Add Column" at bounding box center [449, 260] width 825 height 374
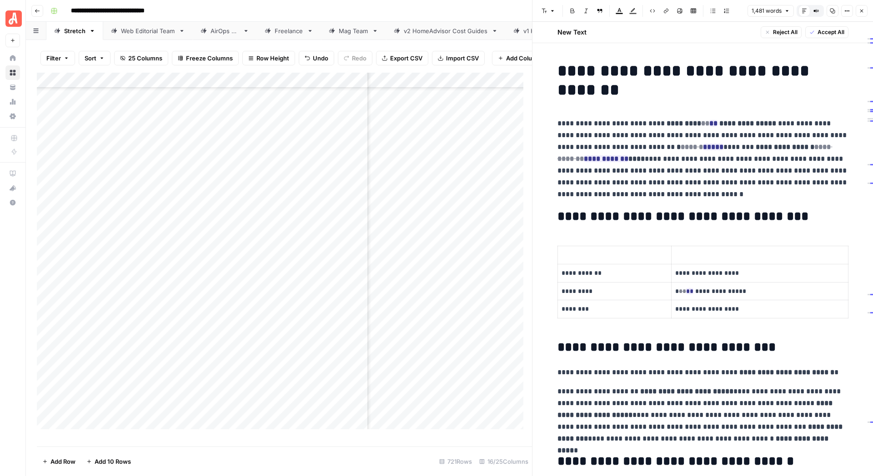
click at [461, 30] on span "Accept All" at bounding box center [830, 32] width 27 height 8
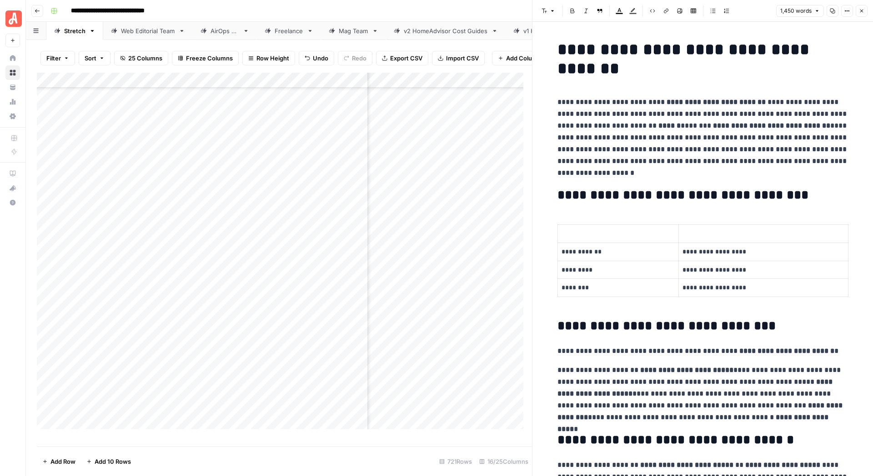
click at [461, 11] on icon "button" at bounding box center [861, 10] width 5 height 5
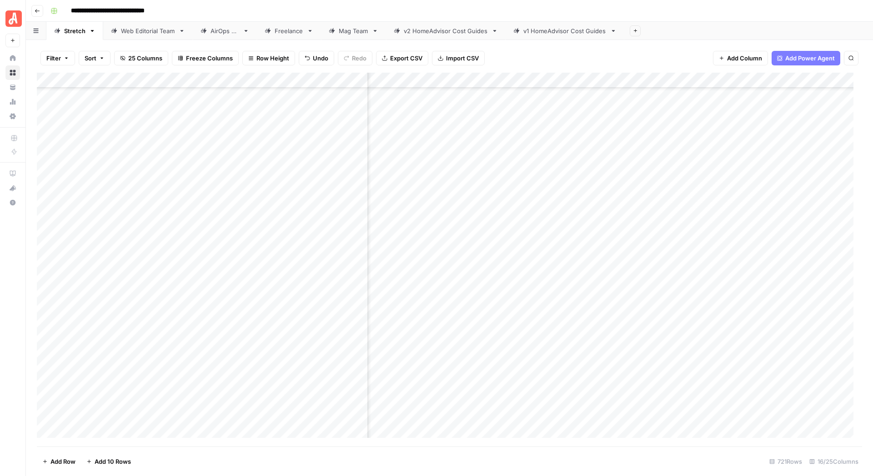
click at [461, 331] on div "Add Column" at bounding box center [449, 260] width 825 height 374
click at [461, 285] on div "Add Column" at bounding box center [449, 260] width 825 height 374
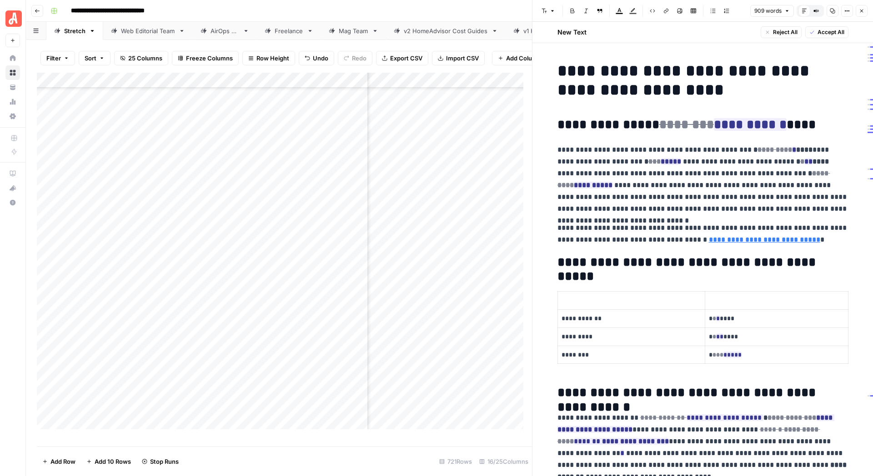
click at [461, 32] on span "Accept All" at bounding box center [830, 32] width 27 height 8
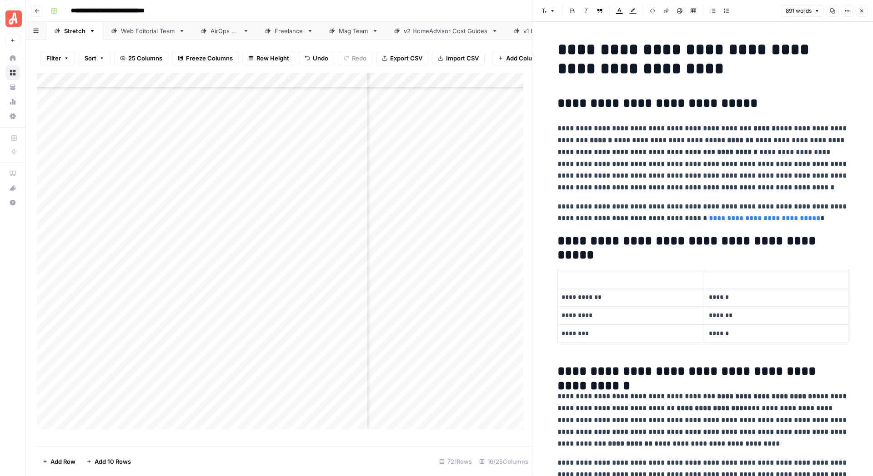
click at [461, 15] on button "Close" at bounding box center [861, 11] width 12 height 12
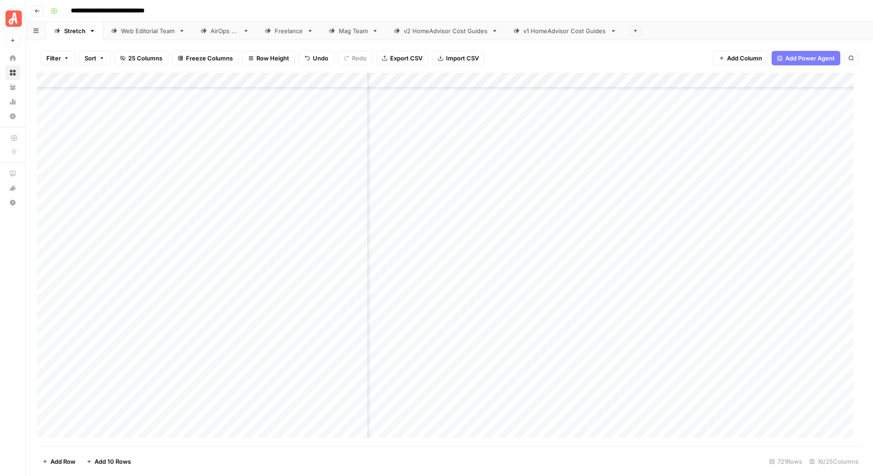
click at [461, 283] on div "Add Column" at bounding box center [449, 260] width 825 height 374
click at [461, 299] on div "Add Column" at bounding box center [449, 260] width 825 height 374
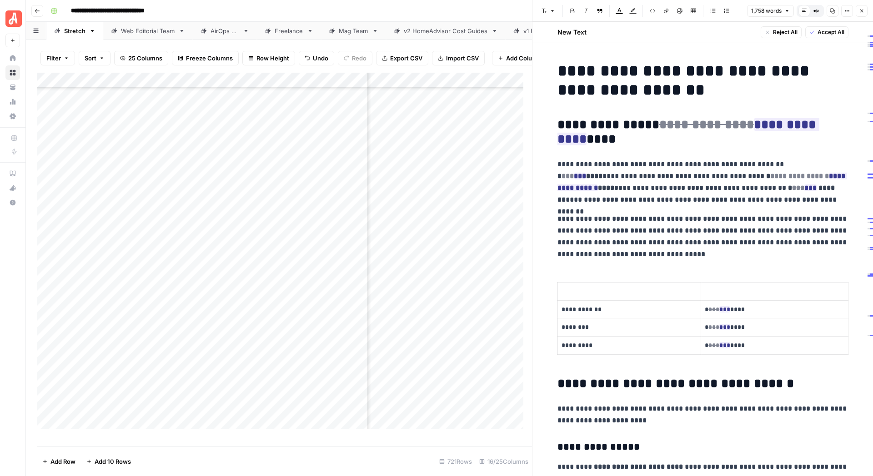
click at [461, 29] on span "Accept All" at bounding box center [830, 32] width 27 height 8
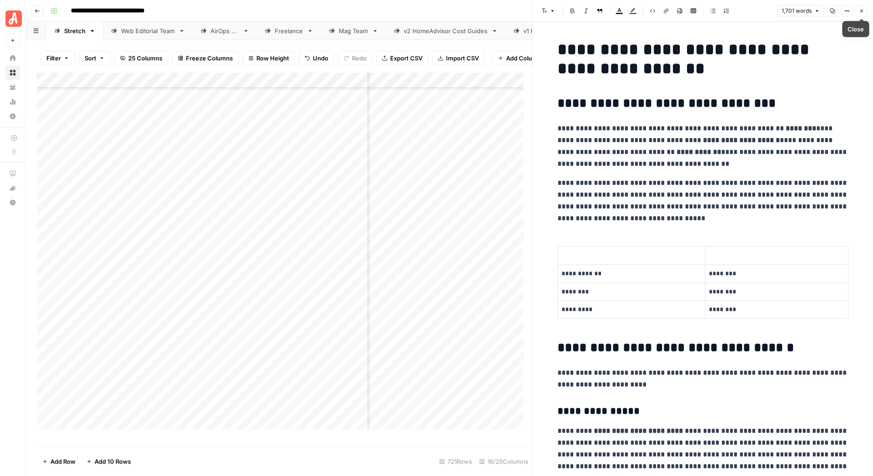
click at [461, 15] on button "Close" at bounding box center [861, 11] width 12 height 12
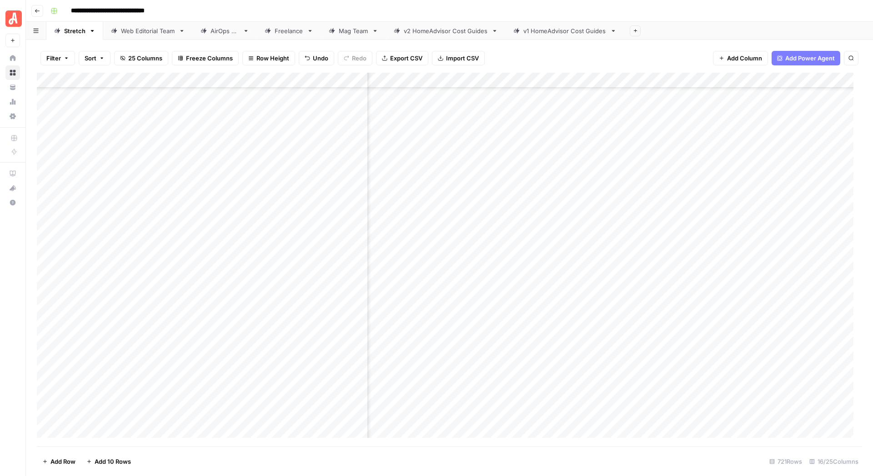
click at [461, 301] on div "Add Column" at bounding box center [449, 260] width 825 height 374
click at [461, 315] on div "Add Column" at bounding box center [449, 260] width 825 height 374
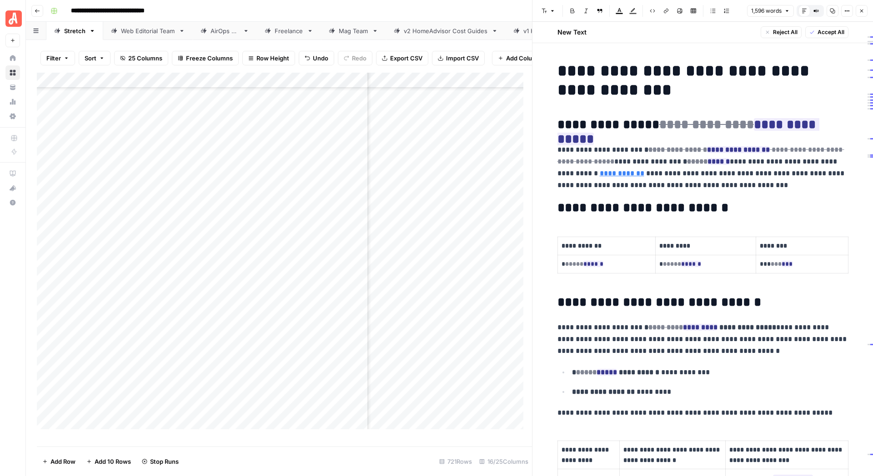
click at [461, 34] on span "Accept All" at bounding box center [830, 32] width 27 height 8
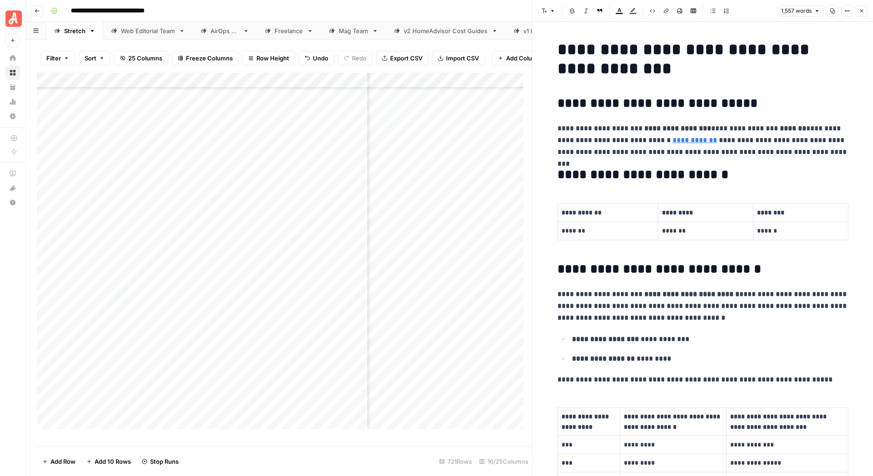
click at [461, 12] on icon "button" at bounding box center [861, 10] width 5 height 5
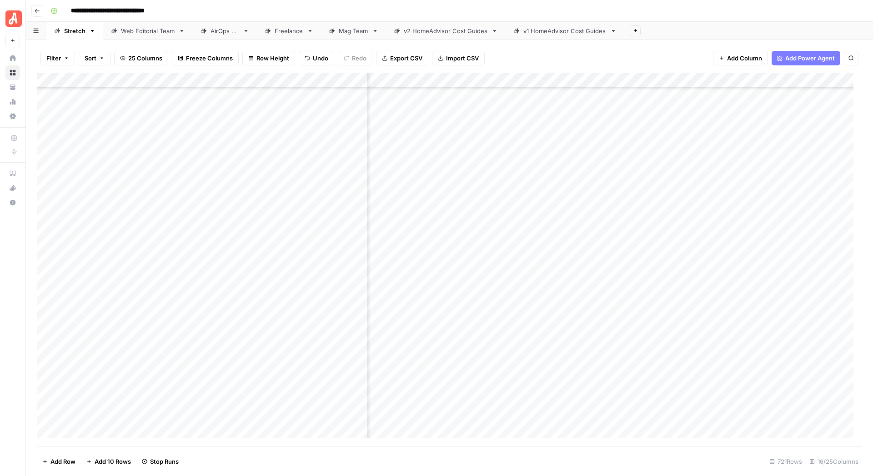
click at [461, 318] on div "Add Column" at bounding box center [449, 260] width 825 height 374
click at [461, 345] on div "Add Column" at bounding box center [449, 260] width 825 height 374
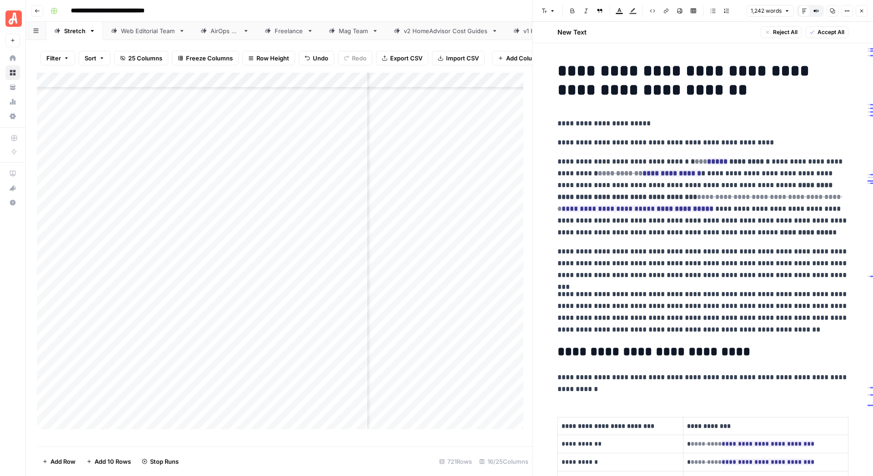
click at [461, 27] on button "Accept All" at bounding box center [826, 32] width 43 height 12
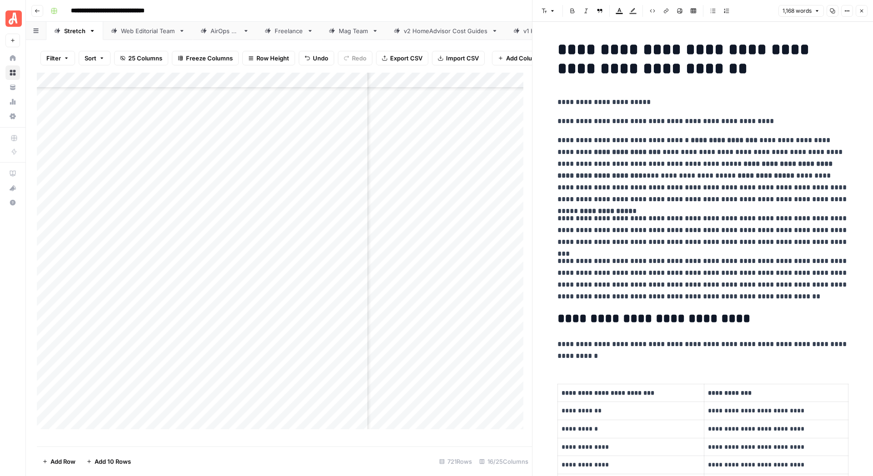
click at [461, 12] on icon "button" at bounding box center [861, 10] width 5 height 5
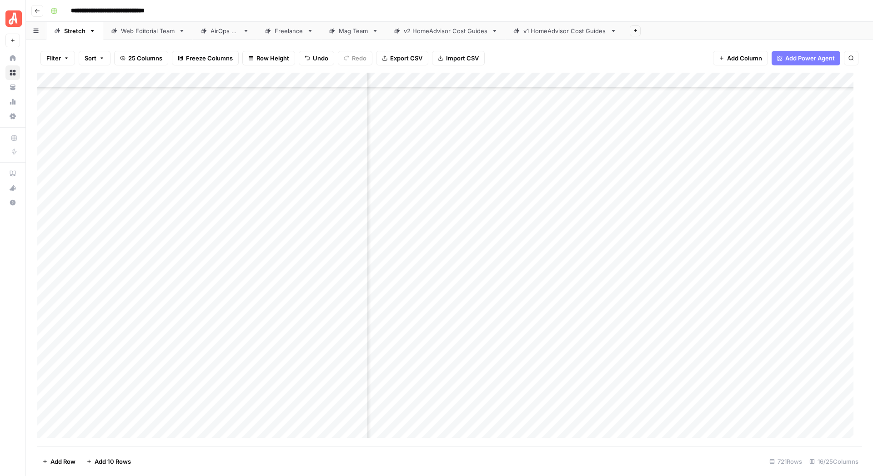
click at [461, 346] on div "Add Column" at bounding box center [449, 260] width 825 height 374
click at [461, 269] on div "Add Column" at bounding box center [449, 260] width 825 height 374
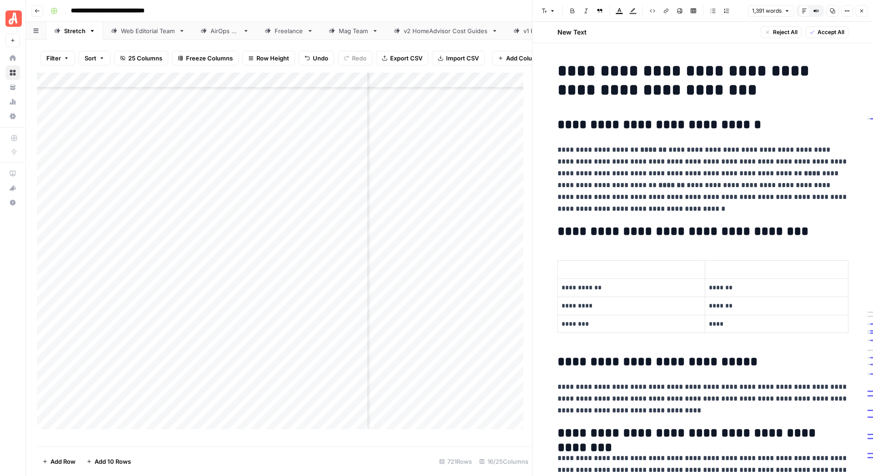
click at [461, 31] on span "Accept All" at bounding box center [830, 32] width 27 height 8
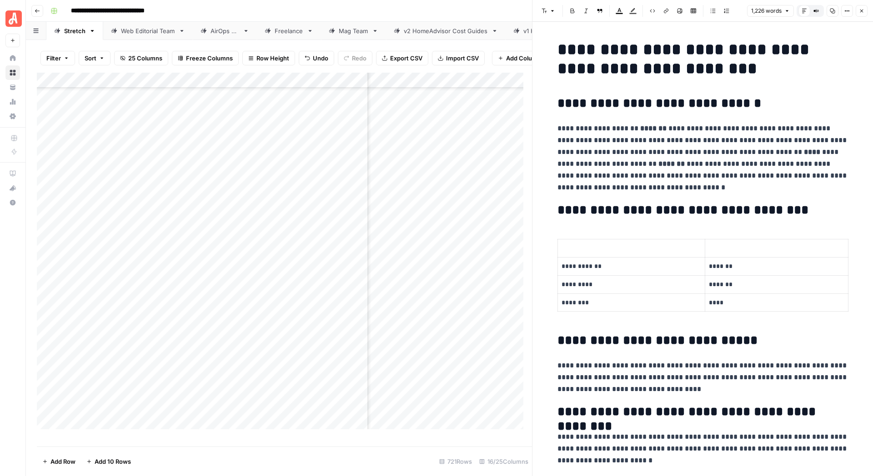
scroll to position [1582, 0]
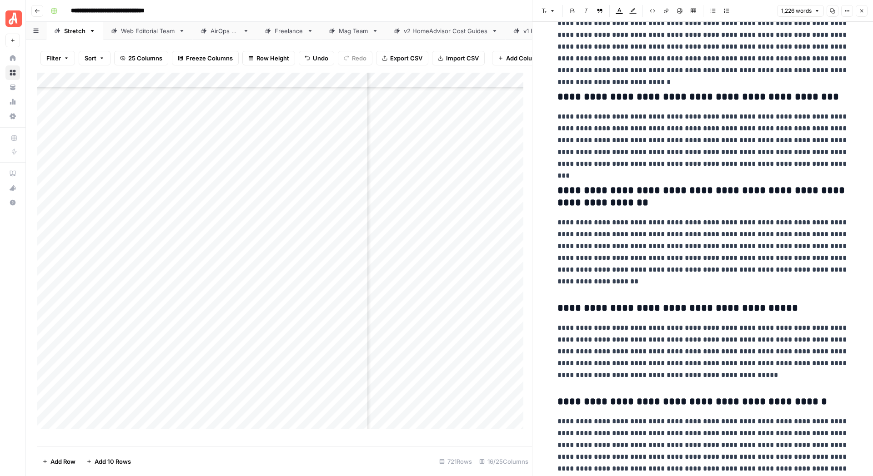
click at [461, 10] on icon "button" at bounding box center [861, 10] width 5 height 5
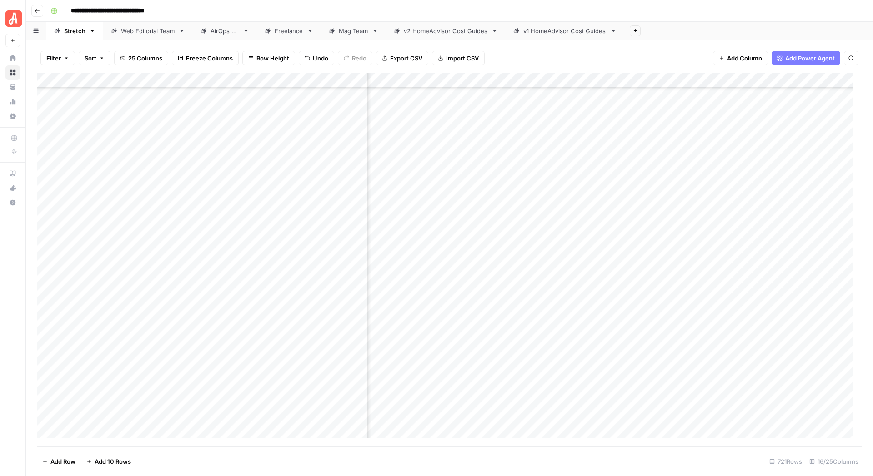
click at [461, 270] on div "Add Column" at bounding box center [449, 260] width 825 height 374
click at [461, 330] on div "Add Column" at bounding box center [449, 260] width 825 height 374
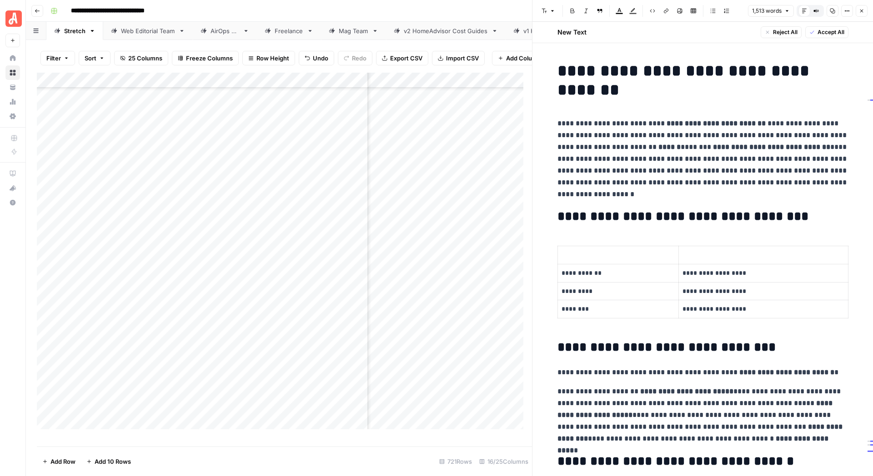
click at [461, 32] on span "Accept All" at bounding box center [830, 32] width 27 height 8
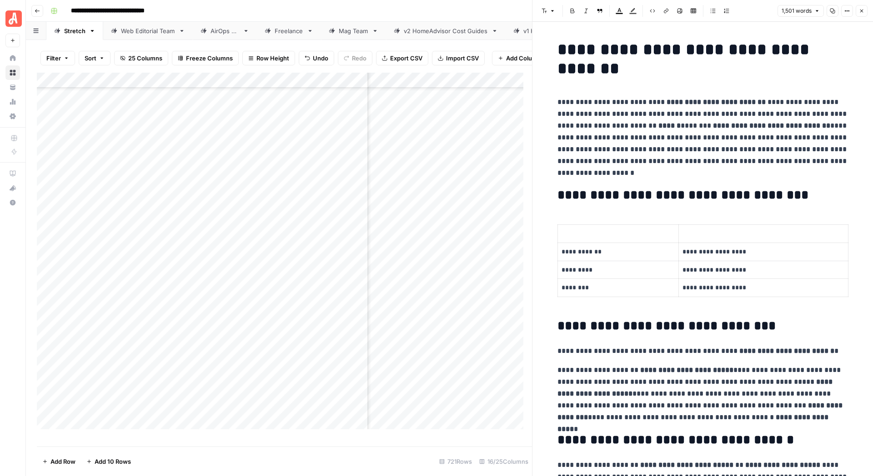
click at [461, 11] on icon "button" at bounding box center [861, 10] width 5 height 5
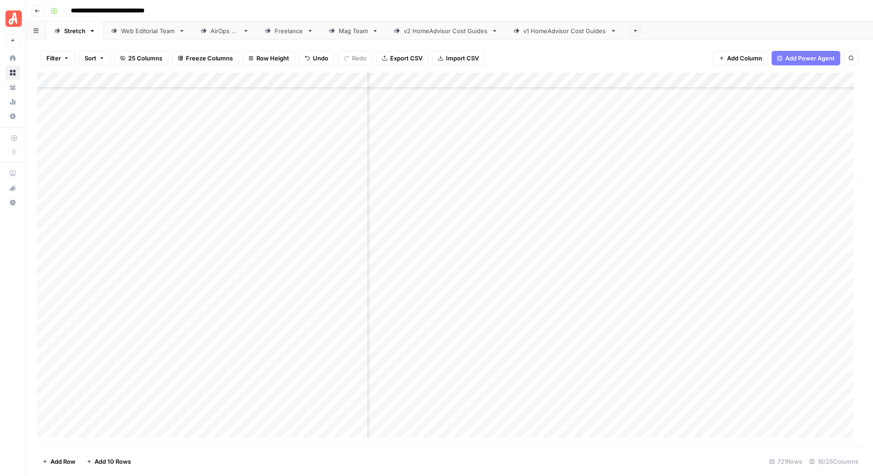
click at [461, 329] on div "Add Column" at bounding box center [449, 260] width 825 height 374
click at [461, 207] on div "Add Column" at bounding box center [449, 260] width 825 height 374
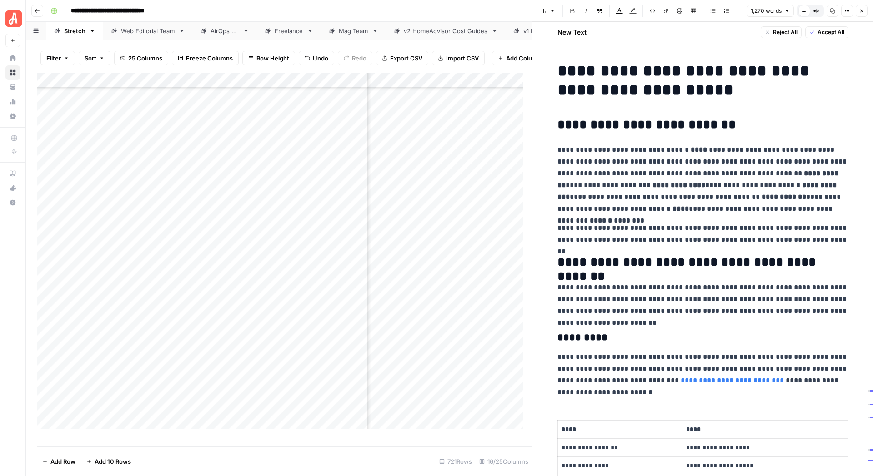
click at [461, 34] on span "Accept All" at bounding box center [830, 32] width 27 height 8
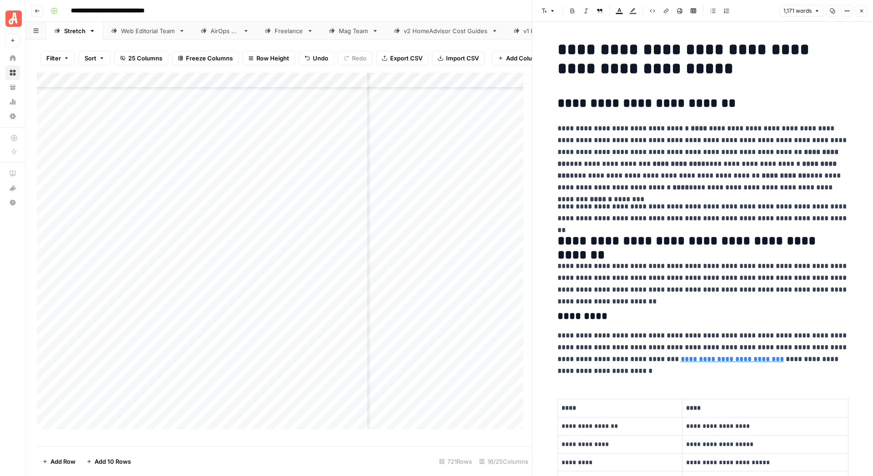
click at [461, 14] on button "Close" at bounding box center [861, 11] width 12 height 12
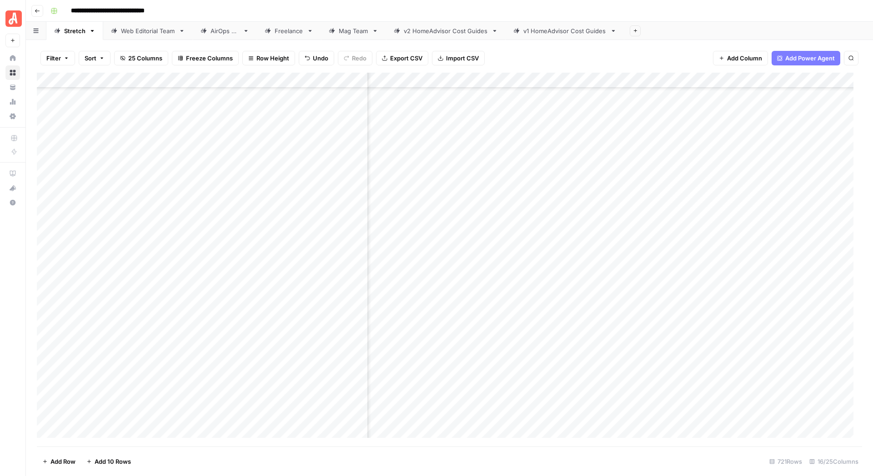
click at [461, 208] on div "Add Column" at bounding box center [449, 260] width 825 height 374
click at [461, 349] on div "Add Column" at bounding box center [449, 260] width 825 height 374
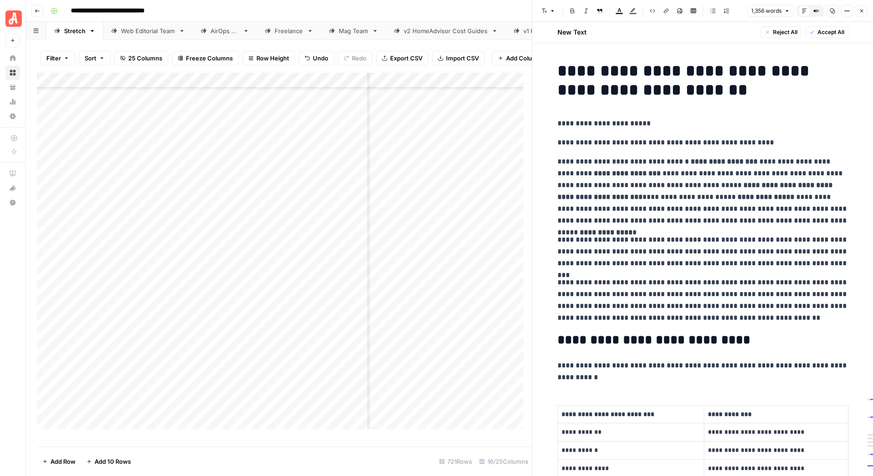
click at [461, 34] on span "Accept All" at bounding box center [830, 32] width 27 height 8
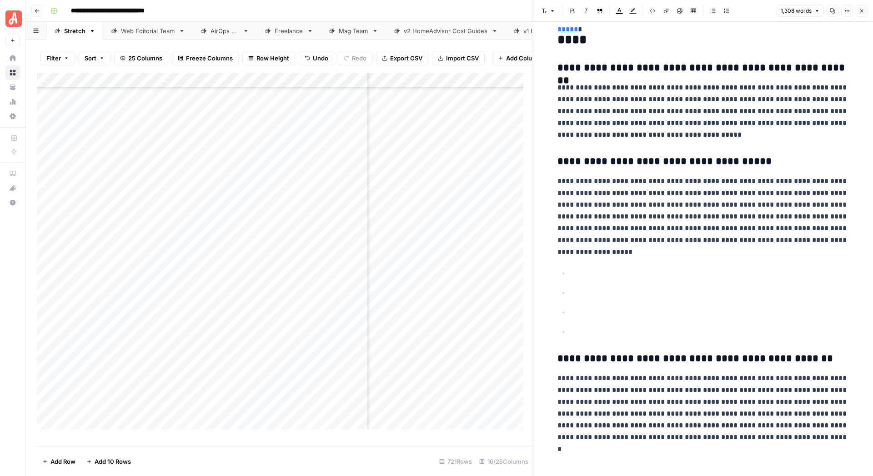
scroll to position [1857, 0]
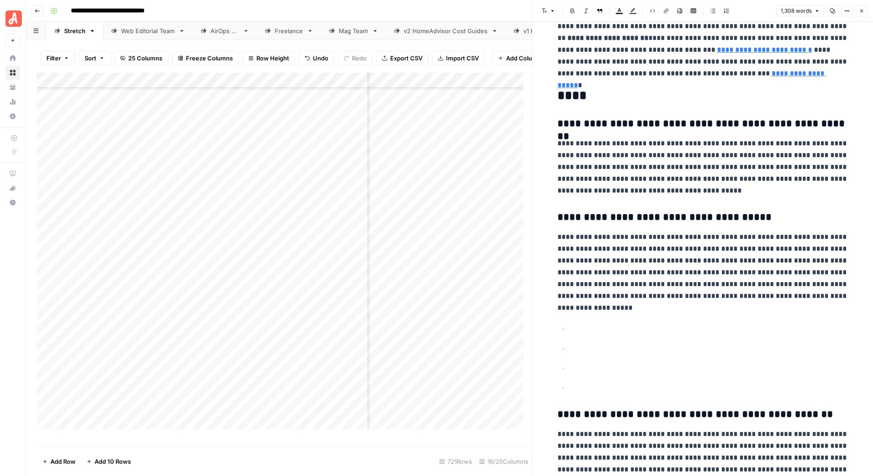
click at [461, 359] on ul at bounding box center [702, 358] width 291 height 71
drag, startPoint x: 576, startPoint y: 389, endPoint x: 557, endPoint y: 325, distance: 67.0
click at [461, 325] on ul at bounding box center [702, 358] width 291 height 71
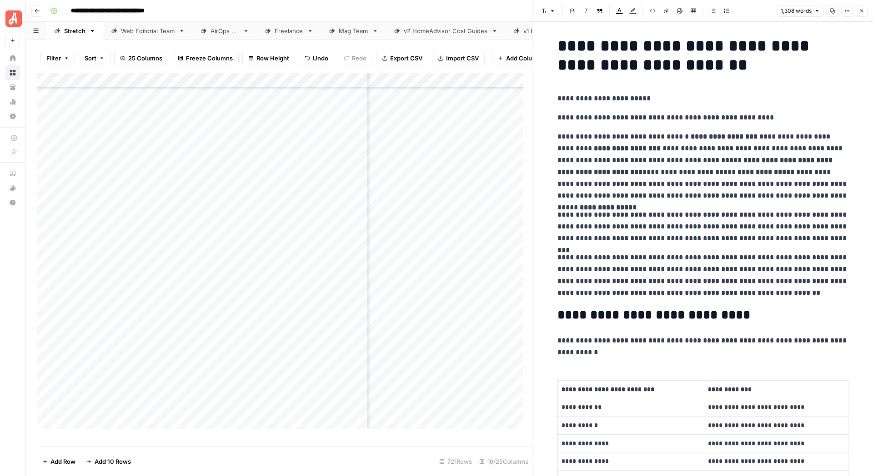
scroll to position [0, 0]
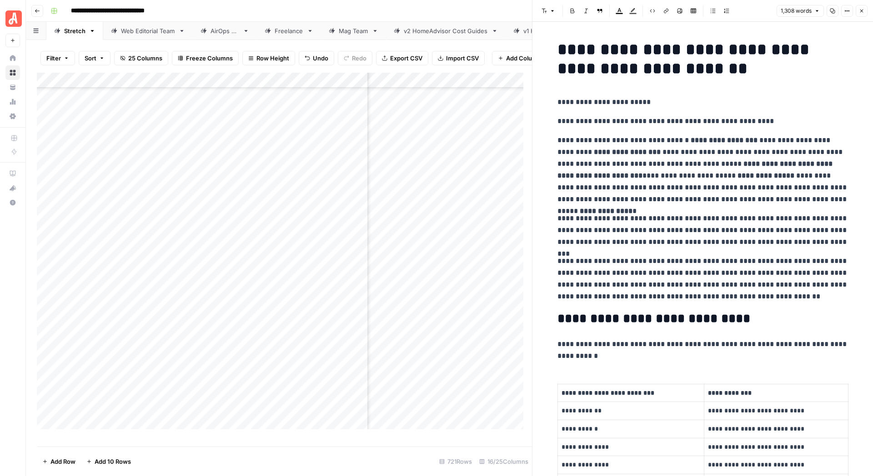
click at [461, 11] on icon "button" at bounding box center [861, 10] width 5 height 5
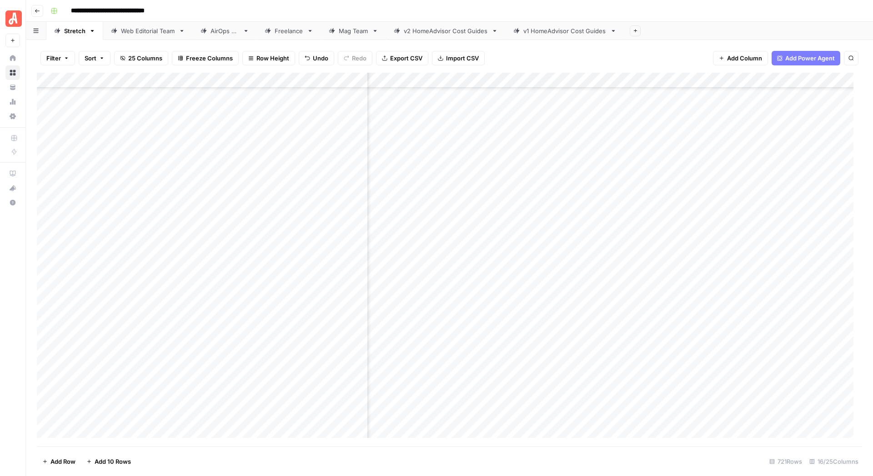
click at [461, 345] on div "Add Column" at bounding box center [449, 260] width 825 height 374
click at [461, 283] on div "Add Column" at bounding box center [449, 260] width 825 height 374
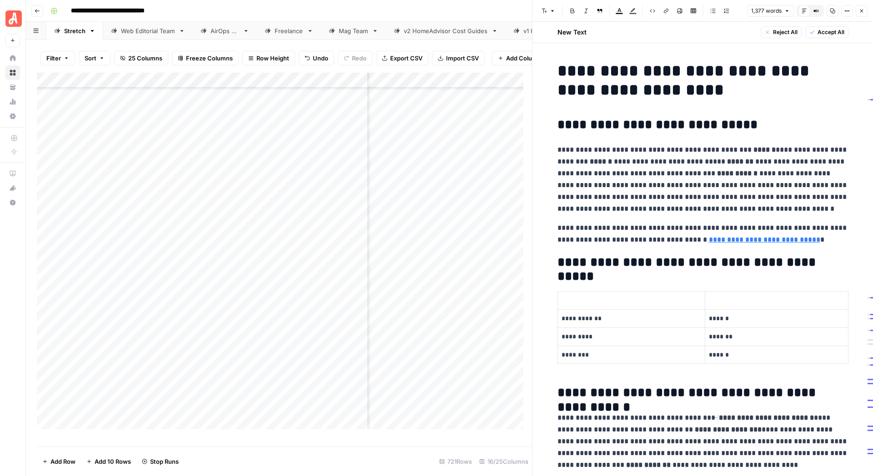
click at [461, 35] on button "Accept All" at bounding box center [826, 32] width 43 height 12
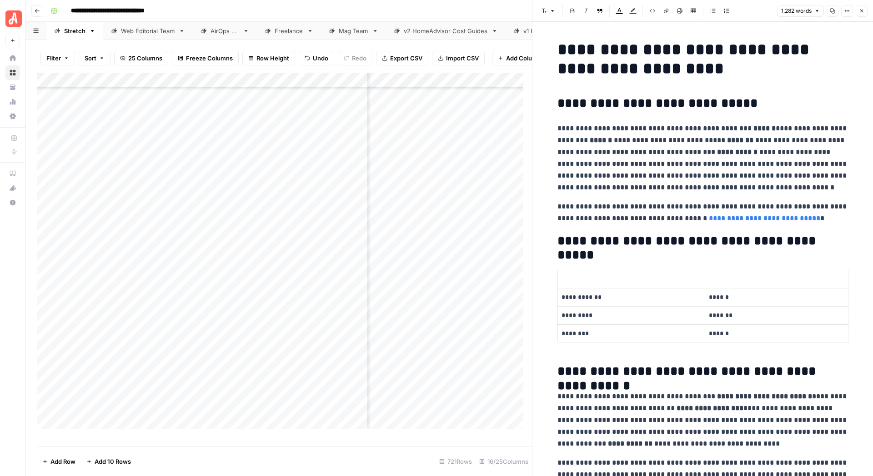
click at [461, 11] on icon "button" at bounding box center [861, 10] width 5 height 5
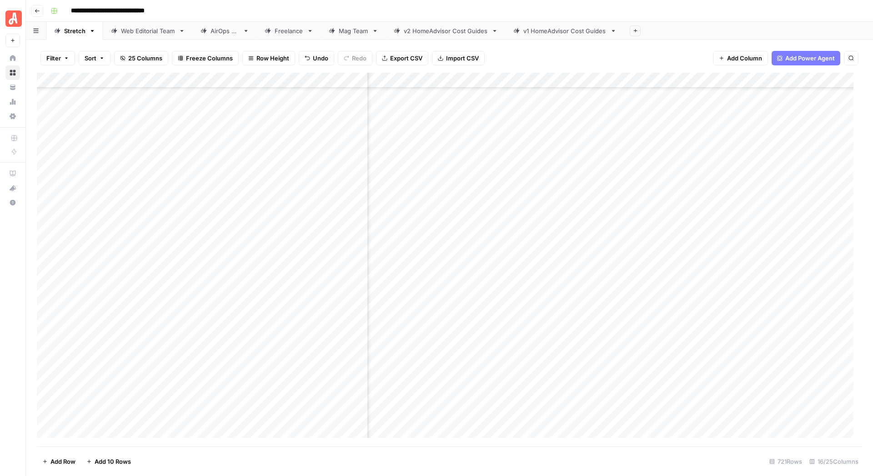
click at [461, 285] on div "Add Column" at bounding box center [449, 260] width 825 height 374
click at [461, 301] on div "Add Column" at bounding box center [449, 260] width 825 height 374
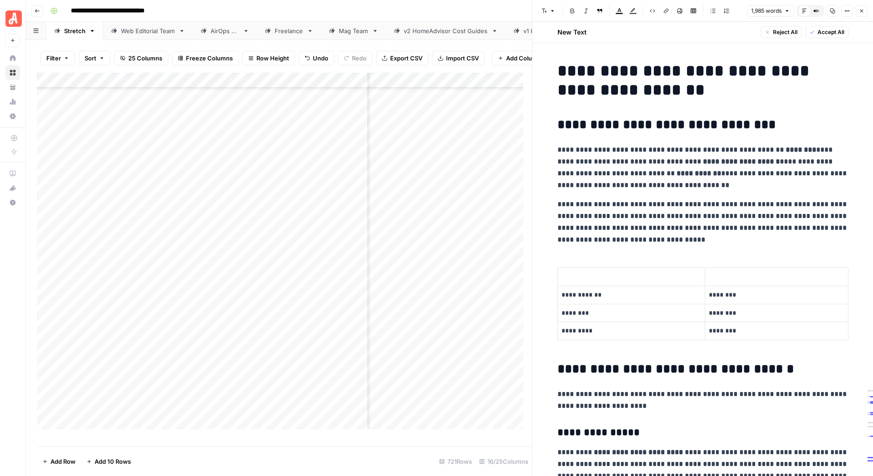
click at [461, 30] on span "Accept All" at bounding box center [830, 32] width 27 height 8
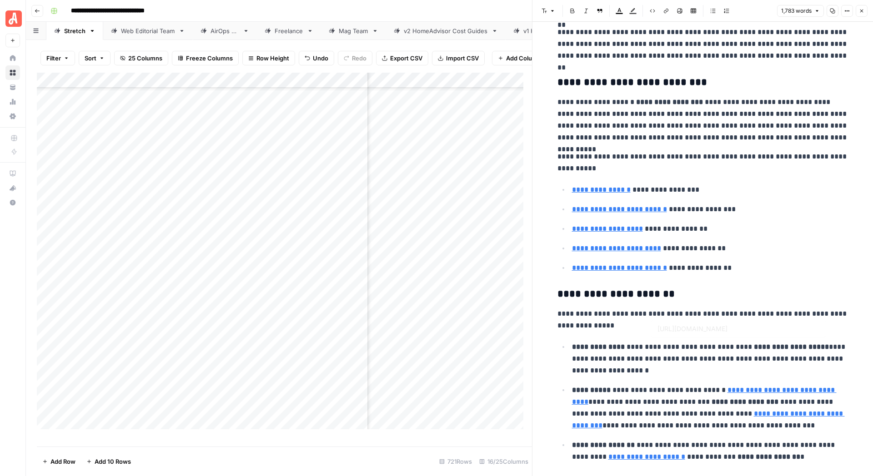
scroll to position [401, 0]
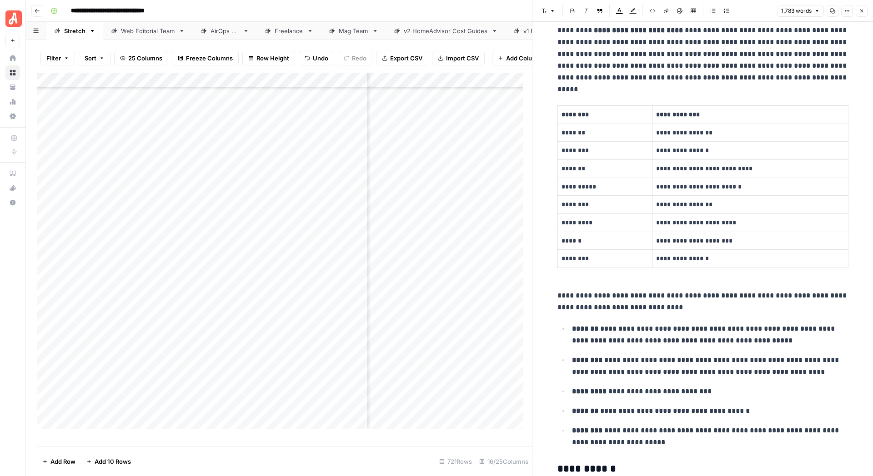
click at [461, 13] on icon "button" at bounding box center [861, 10] width 5 height 5
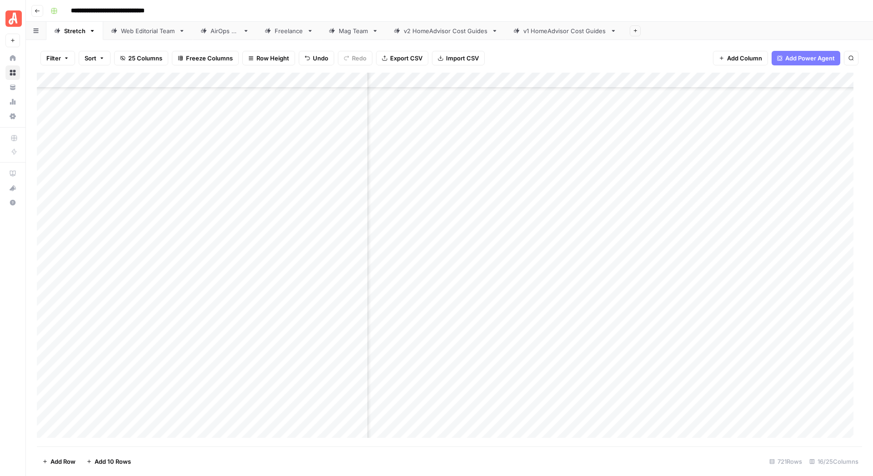
click at [461, 300] on div "Add Column" at bounding box center [449, 260] width 825 height 374
click at [461, 316] on div "Add Column" at bounding box center [449, 260] width 825 height 374
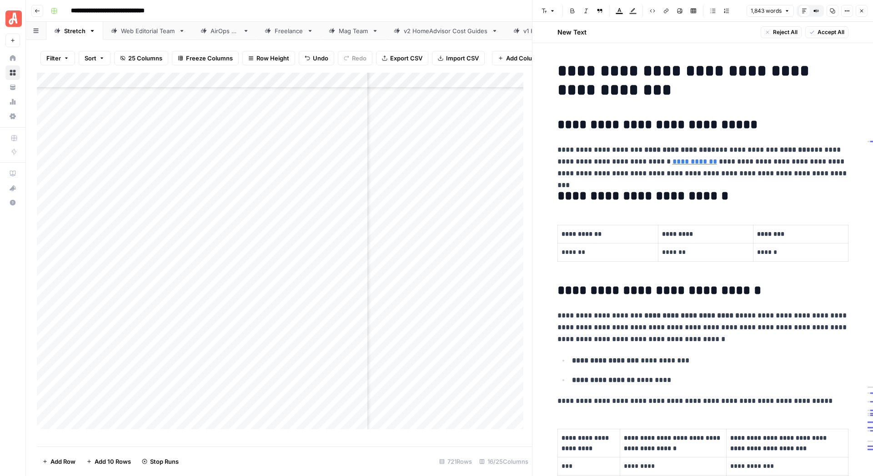
click at [461, 32] on span "Accept All" at bounding box center [830, 32] width 27 height 8
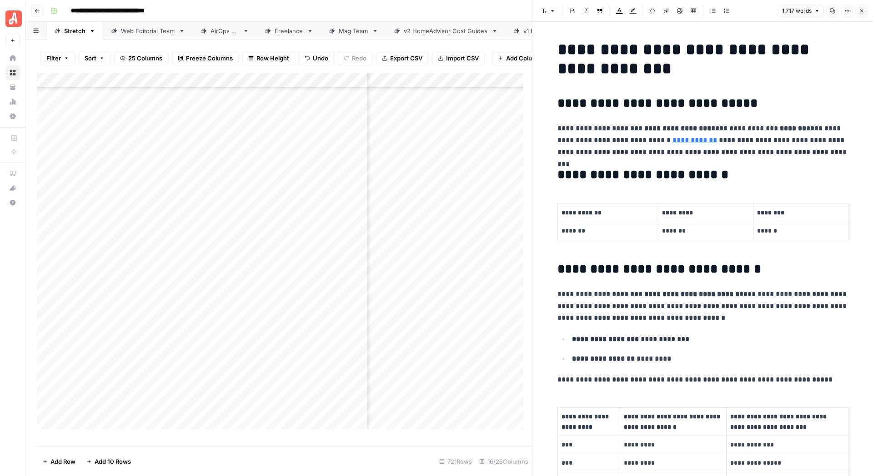
click at [461, 12] on button "Close" at bounding box center [861, 11] width 12 height 12
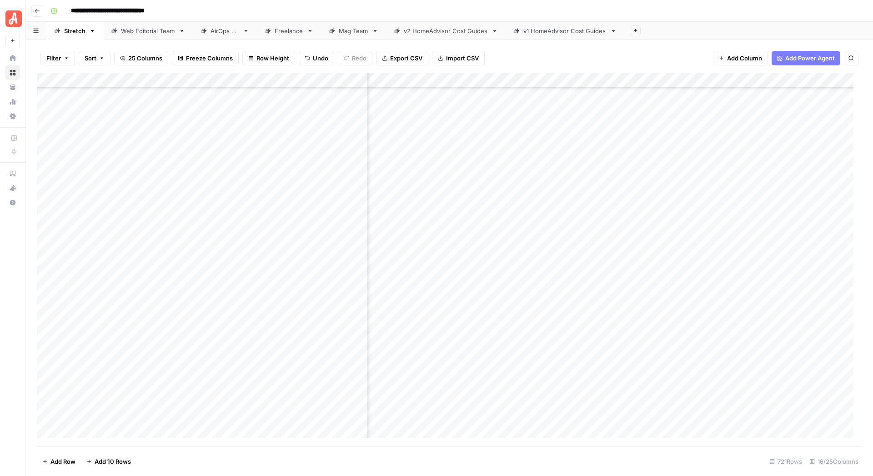
click at [461, 314] on div "Add Column" at bounding box center [449, 260] width 825 height 374
click at [479, 208] on div "Add Column" at bounding box center [449, 260] width 825 height 374
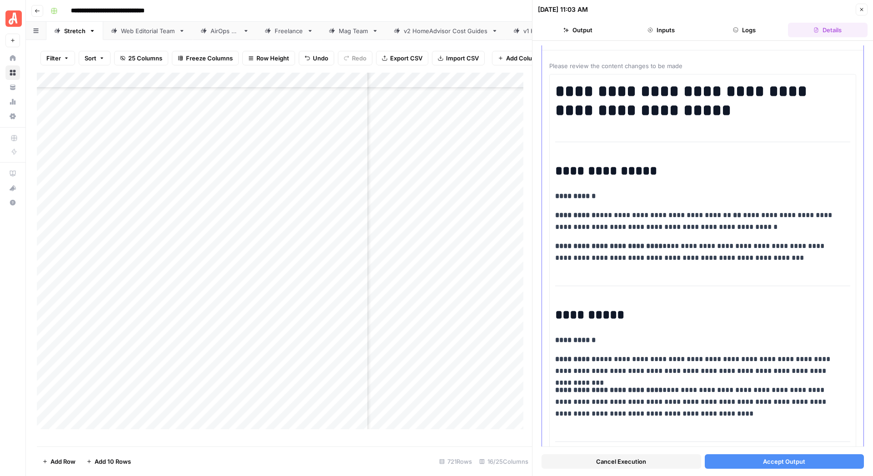
scroll to position [57, 0]
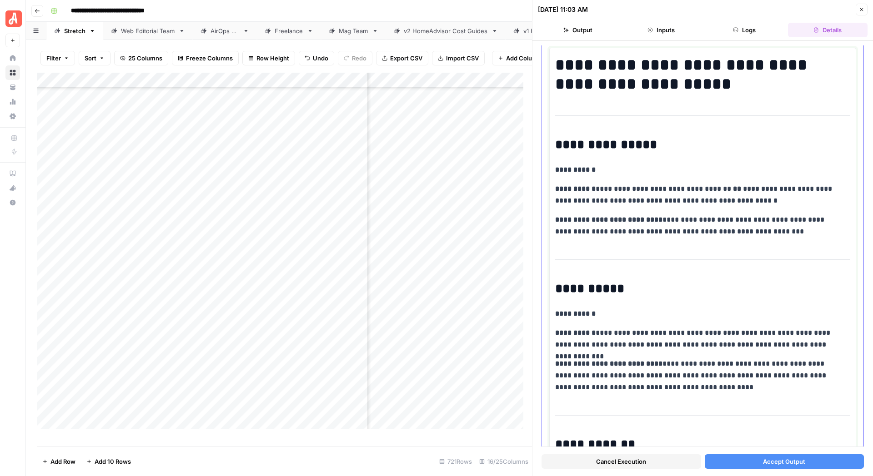
drag, startPoint x: 642, startPoint y: 254, endPoint x: 621, endPoint y: 247, distance: 21.9
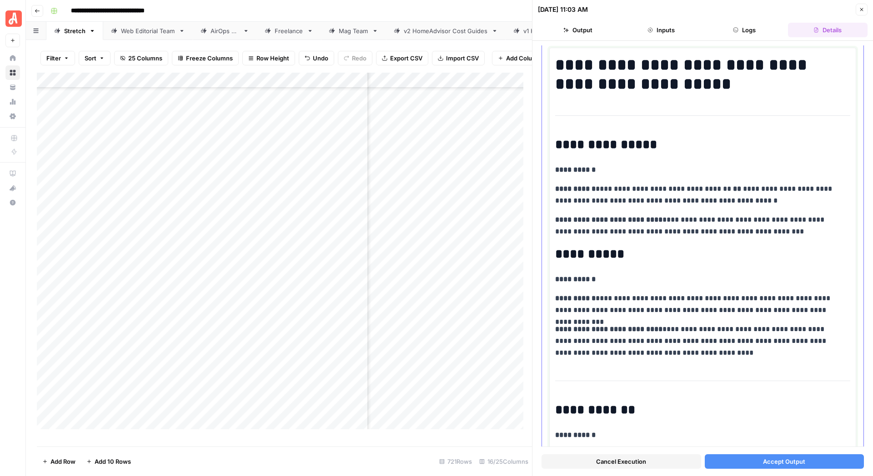
click at [556, 405] on h2 "**********" at bounding box center [698, 410] width 286 height 15
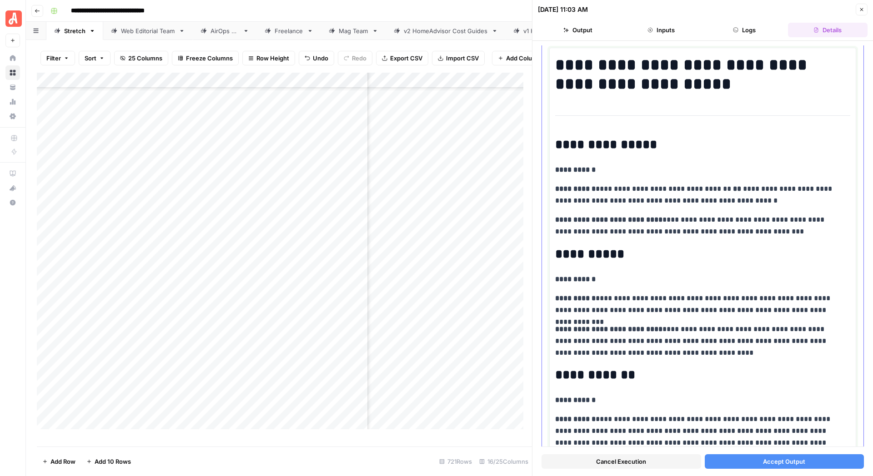
click at [558, 145] on h2 "**********" at bounding box center [698, 145] width 286 height 15
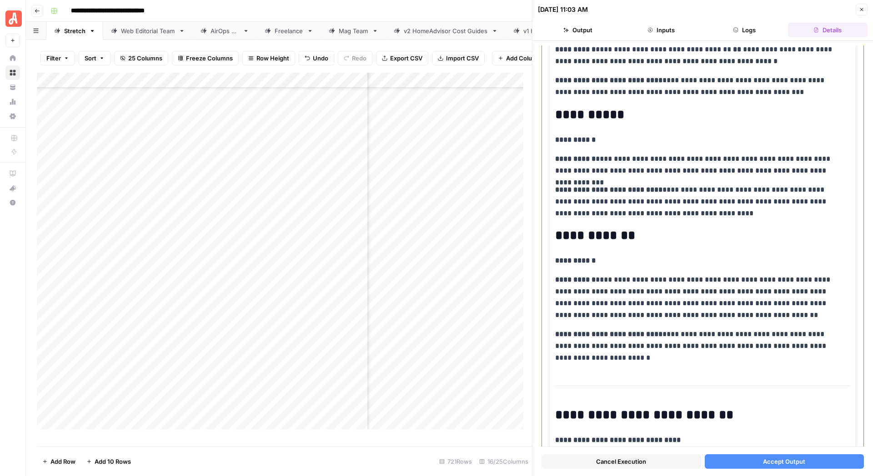
scroll to position [284, 0]
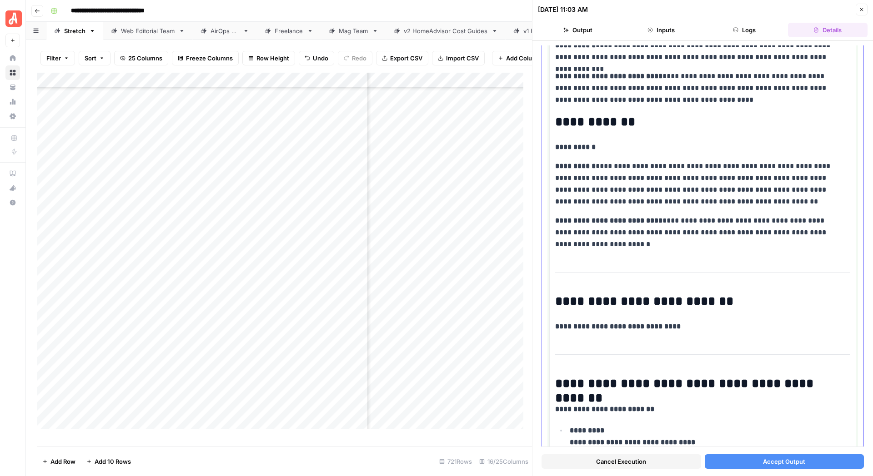
click at [560, 301] on h2 "**********" at bounding box center [698, 302] width 286 height 15
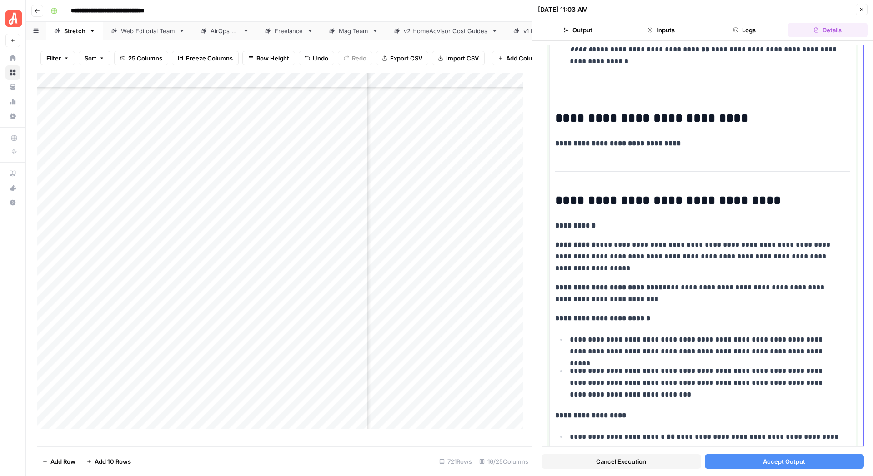
scroll to position [1084, 0]
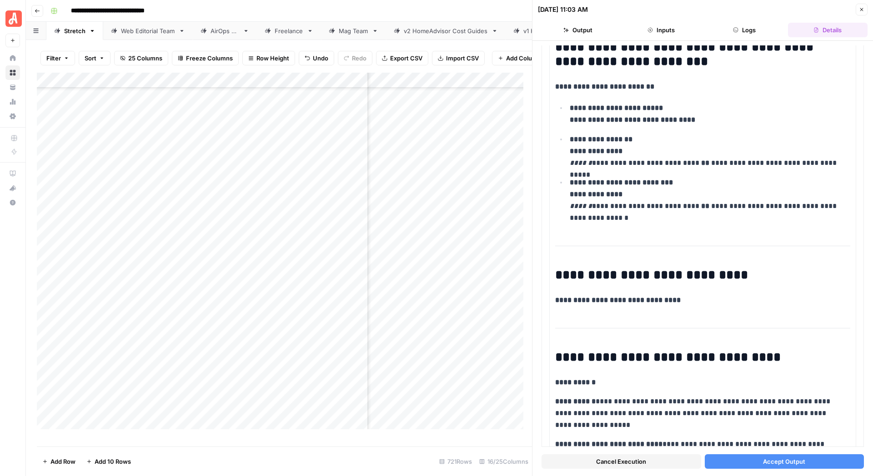
click at [763, 459] on span "Accept Output" at bounding box center [784, 461] width 42 height 9
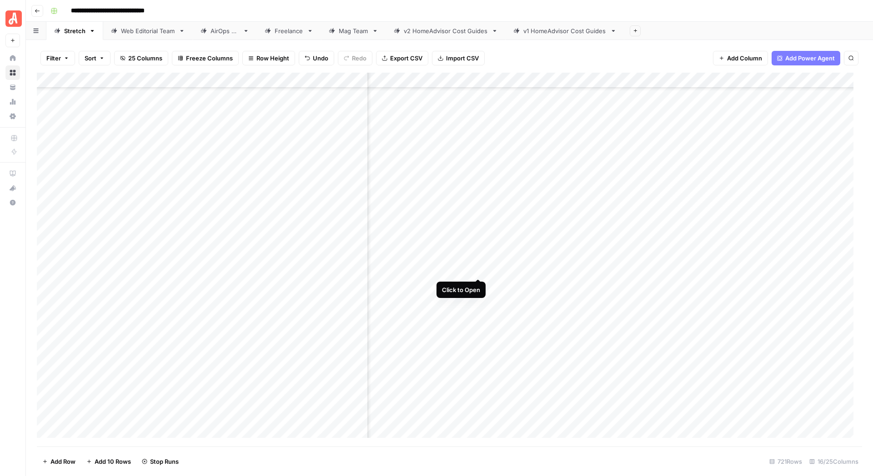
click at [477, 270] on div "Add Column" at bounding box center [449, 260] width 825 height 374
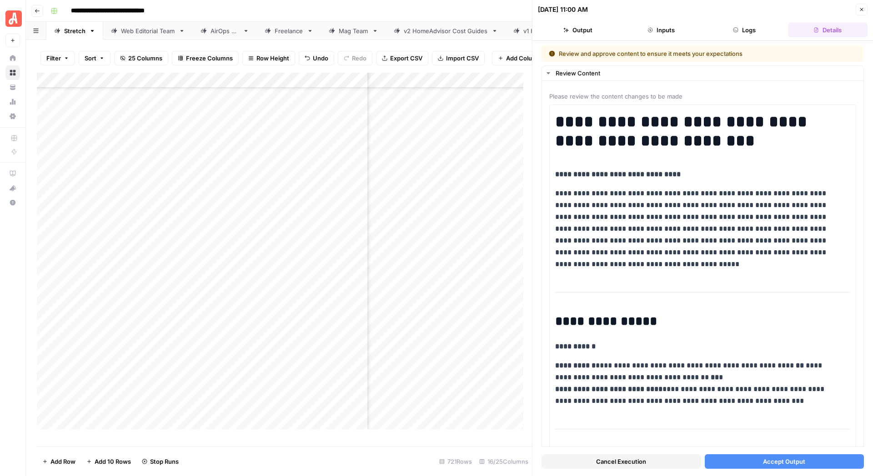
click at [800, 460] on button "Accept Output" at bounding box center [784, 461] width 160 height 15
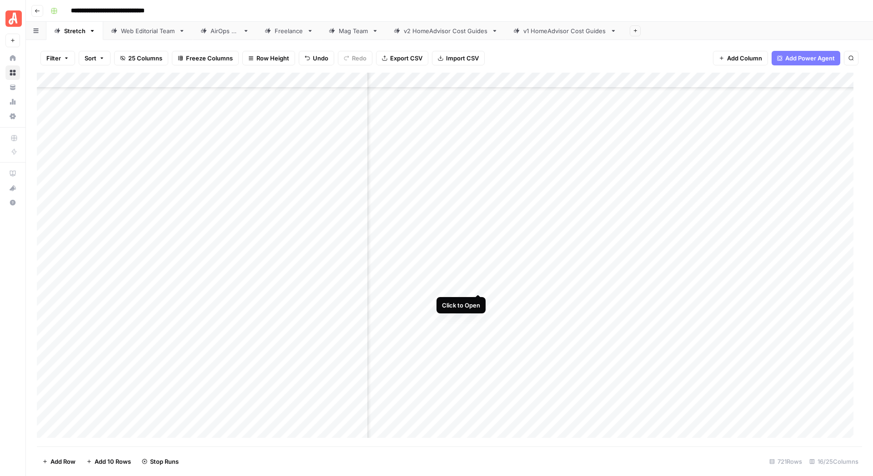
click at [476, 283] on div "Add Column" at bounding box center [449, 260] width 825 height 374
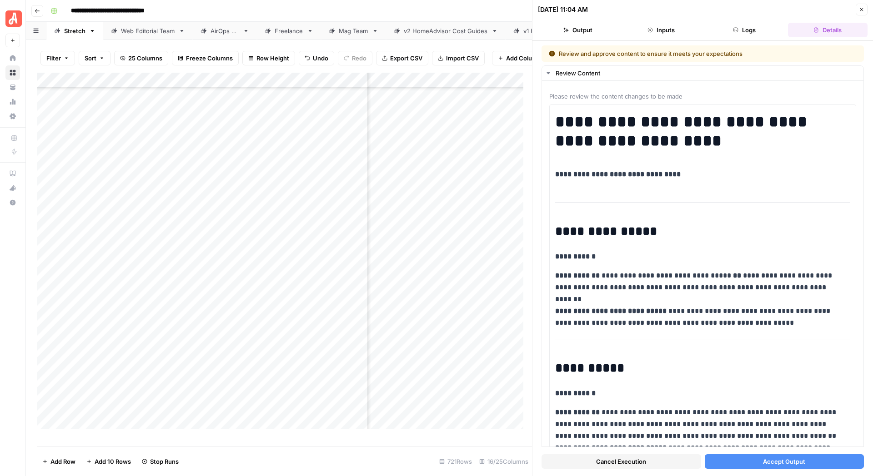
click at [780, 465] on span "Accept Output" at bounding box center [784, 461] width 42 height 9
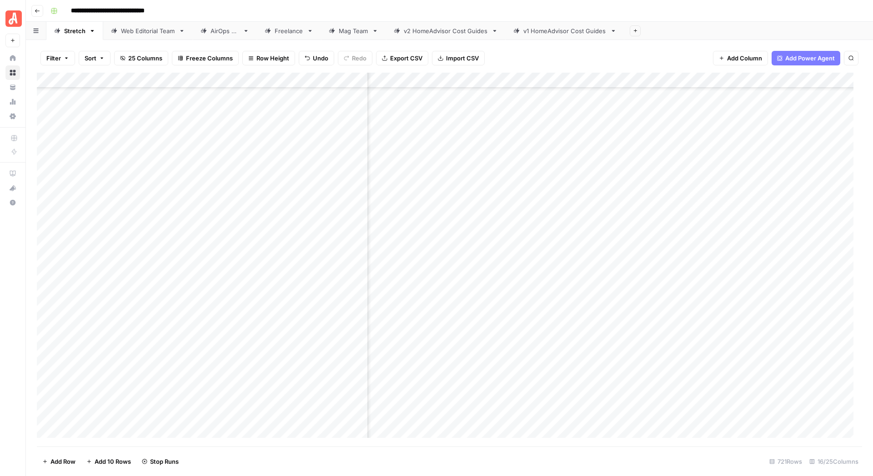
click at [478, 300] on div "Add Column" at bounding box center [449, 260] width 825 height 374
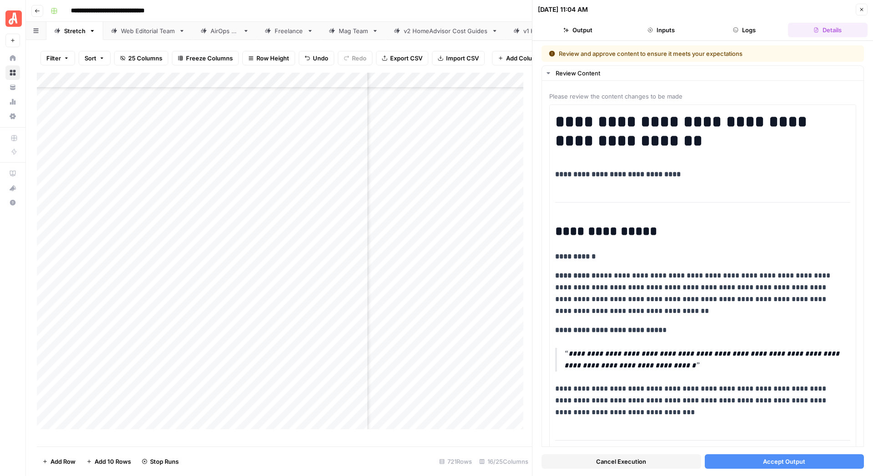
click at [745, 462] on button "Accept Output" at bounding box center [784, 461] width 160 height 15
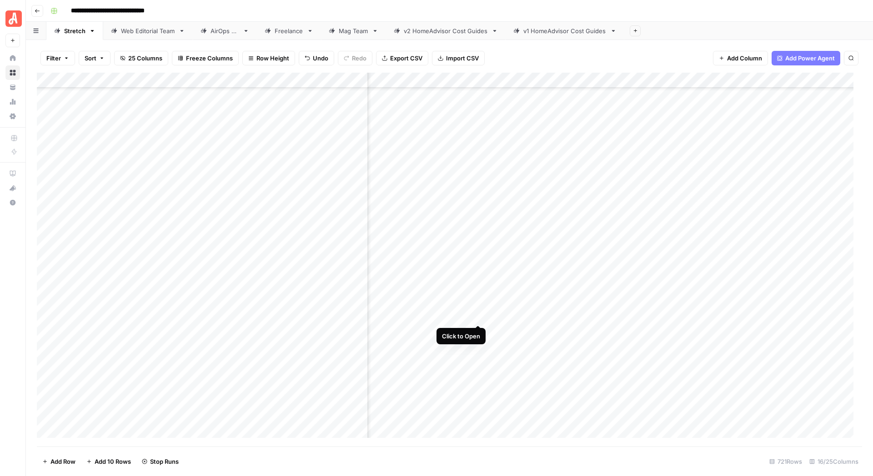
click at [477, 313] on div "Add Column" at bounding box center [449, 260] width 825 height 374
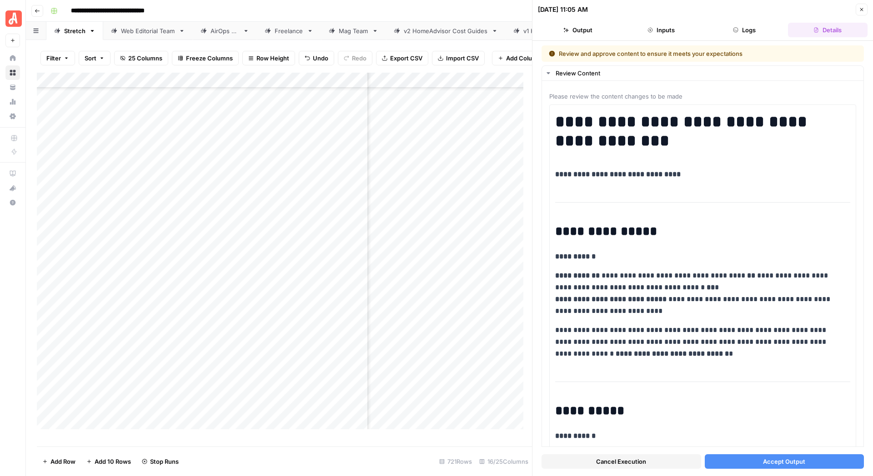
click at [724, 461] on button "Accept Output" at bounding box center [784, 461] width 160 height 15
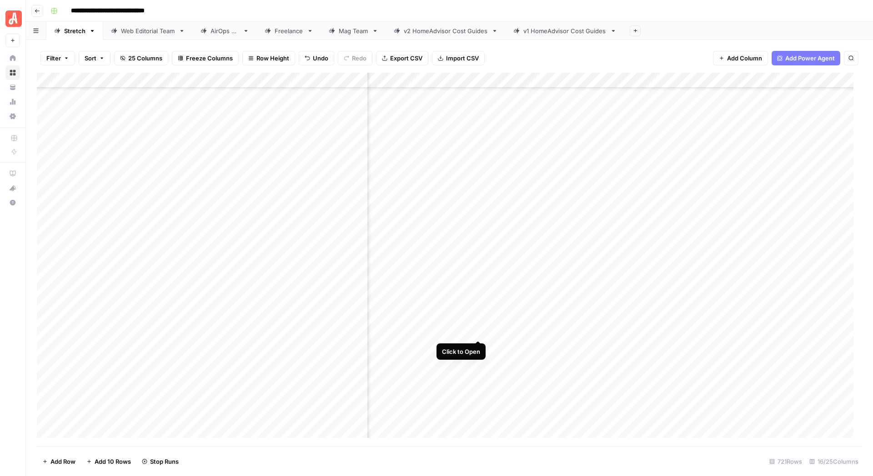
click at [477, 331] on div "Add Column" at bounding box center [449, 260] width 825 height 374
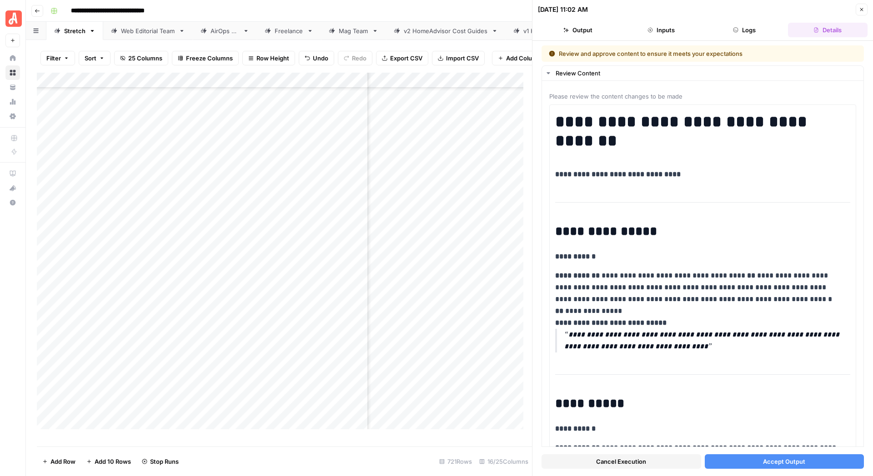
click at [740, 464] on button "Accept Output" at bounding box center [784, 461] width 160 height 15
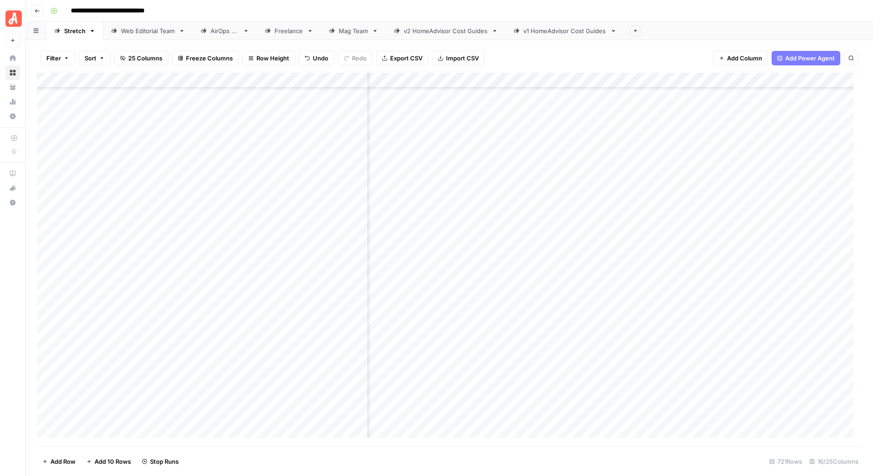
click at [479, 346] on div "Add Column" at bounding box center [449, 260] width 825 height 374
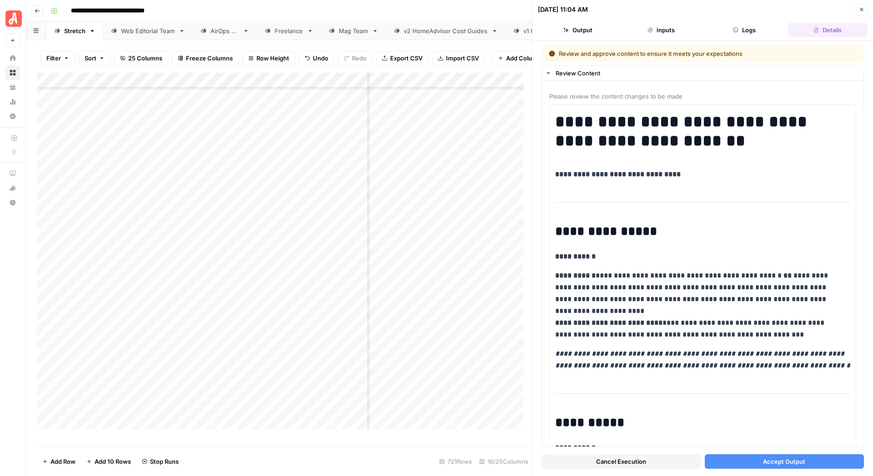
click at [747, 466] on button "Accept Output" at bounding box center [784, 461] width 160 height 15
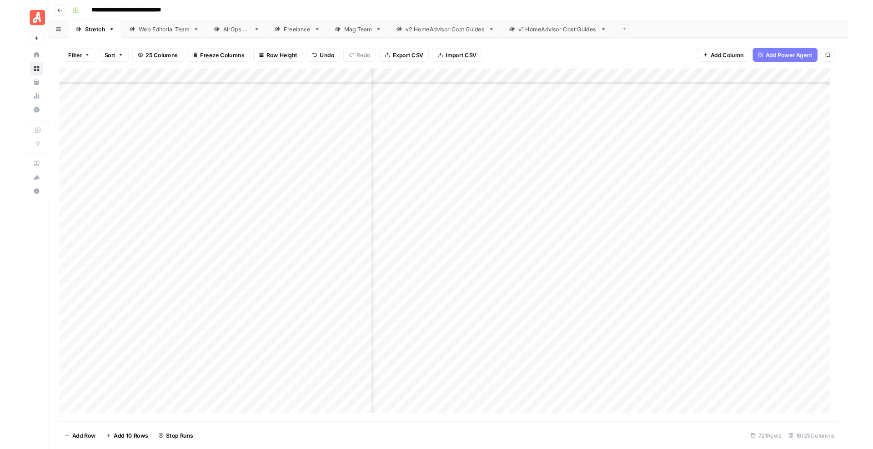
scroll to position [10580, 909]
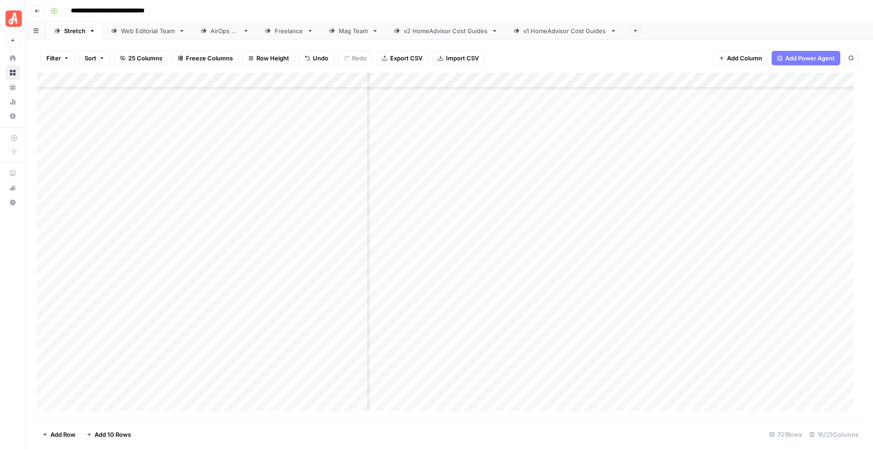
click at [685, 209] on div "Add Column" at bounding box center [449, 246] width 825 height 347
click at [686, 269] on div "Add Column" at bounding box center [449, 246] width 825 height 347
click at [685, 285] on div "Add Column" at bounding box center [449, 246] width 825 height 347
click at [685, 330] on div "Add Column" at bounding box center [449, 246] width 825 height 347
click at [685, 346] on div "Add Column" at bounding box center [449, 246] width 825 height 347
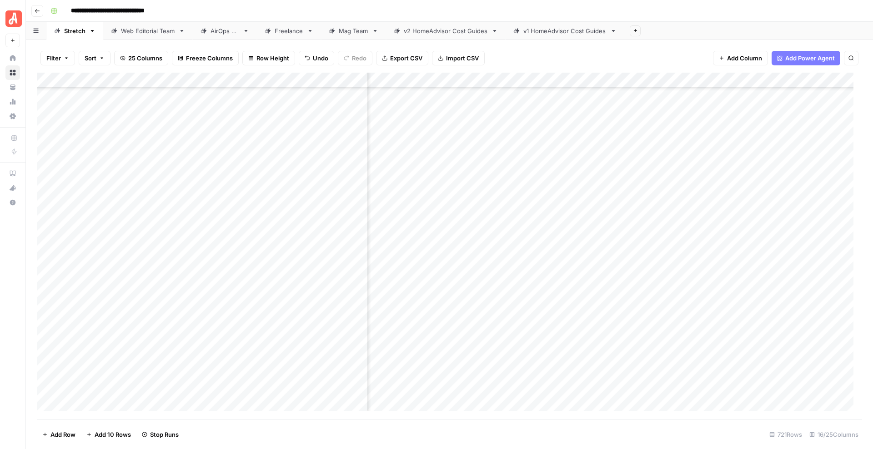
click at [683, 300] on div "Add Column" at bounding box center [449, 246] width 825 height 347
click at [809, 204] on div "Add Column" at bounding box center [449, 246] width 825 height 347
click at [684, 434] on footer "Add Row Add 10 Rows Stop Runs 721 Rows 16/25 Columns" at bounding box center [449, 435] width 825 height 30
click at [811, 349] on div "Add Column" at bounding box center [449, 246] width 825 height 347
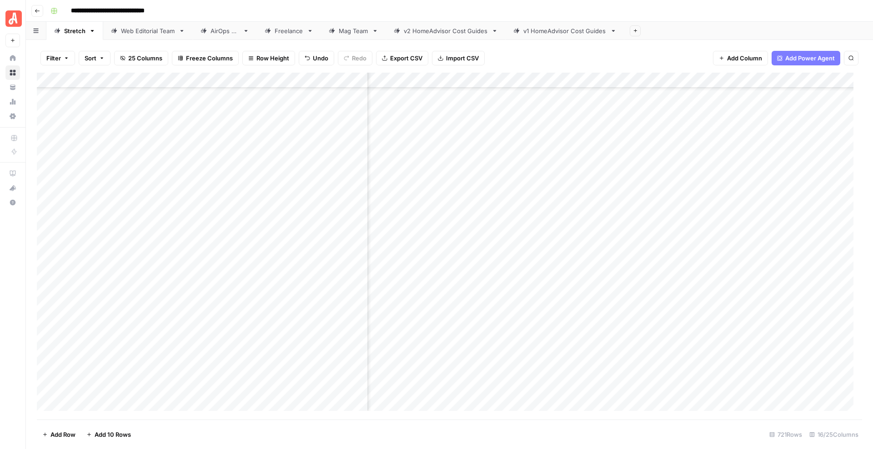
click at [811, 284] on div "Add Column" at bounding box center [449, 246] width 825 height 347
click at [808, 298] on div "Add Column" at bounding box center [449, 246] width 825 height 347
click at [811, 330] on div "Add Column" at bounding box center [449, 246] width 825 height 347
click at [685, 426] on footer "Add Row Add 10 Rows 721 Rows 16/25 Columns" at bounding box center [449, 435] width 825 height 30
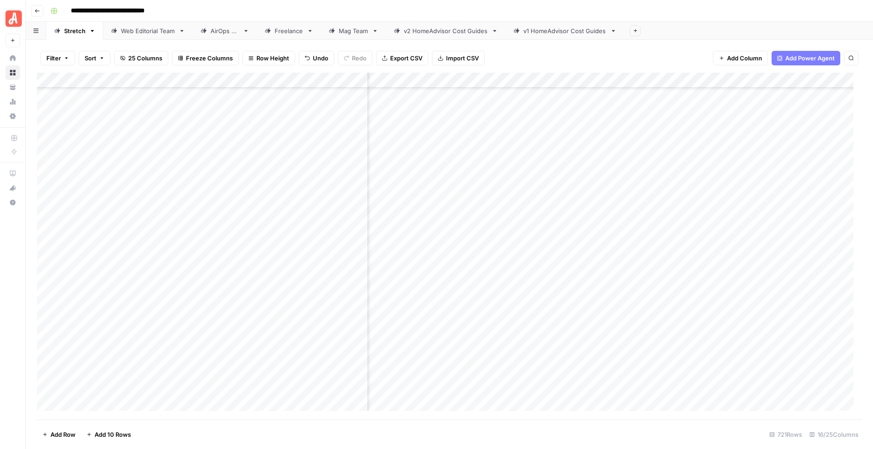
scroll to position [10580, 906]
click at [684, 315] on div "Add Column" at bounding box center [449, 246] width 825 height 347
click at [729, 208] on div "Add Column" at bounding box center [449, 246] width 825 height 347
click at [841, 206] on div "Add Column" at bounding box center [449, 246] width 825 height 347
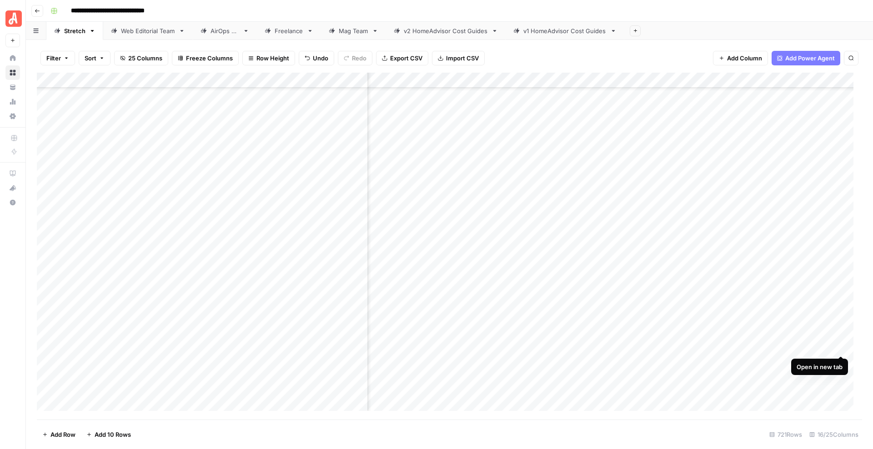
click at [842, 344] on div "Add Column" at bounding box center [449, 246] width 825 height 347
click at [841, 329] on div "Add Column" at bounding box center [449, 246] width 825 height 347
click at [839, 300] on div "Add Column" at bounding box center [449, 246] width 825 height 347
click at [839, 285] on div "Add Column" at bounding box center [449, 246] width 825 height 347
click at [564, 268] on div "Add Column" at bounding box center [449, 246] width 825 height 347
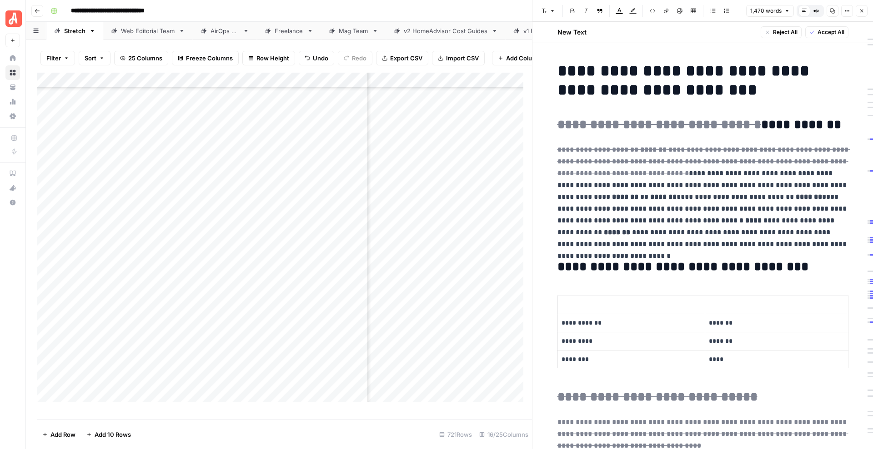
click at [825, 32] on span "Accept All" at bounding box center [830, 32] width 27 height 8
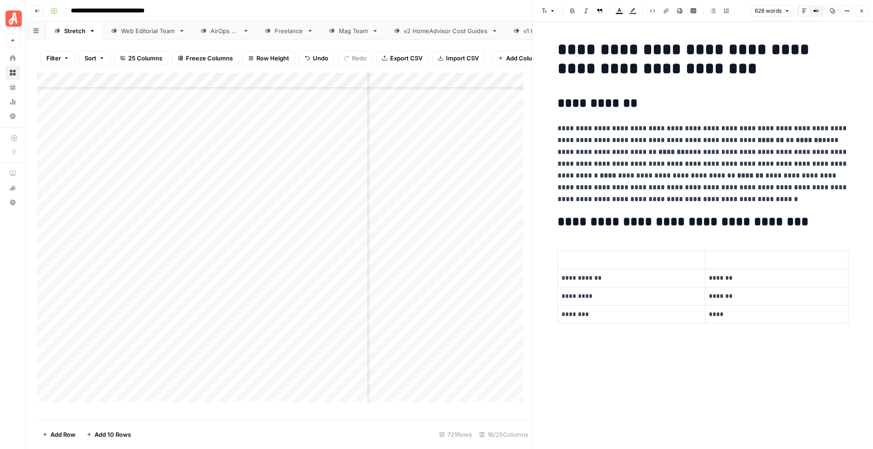
scroll to position [1224, 0]
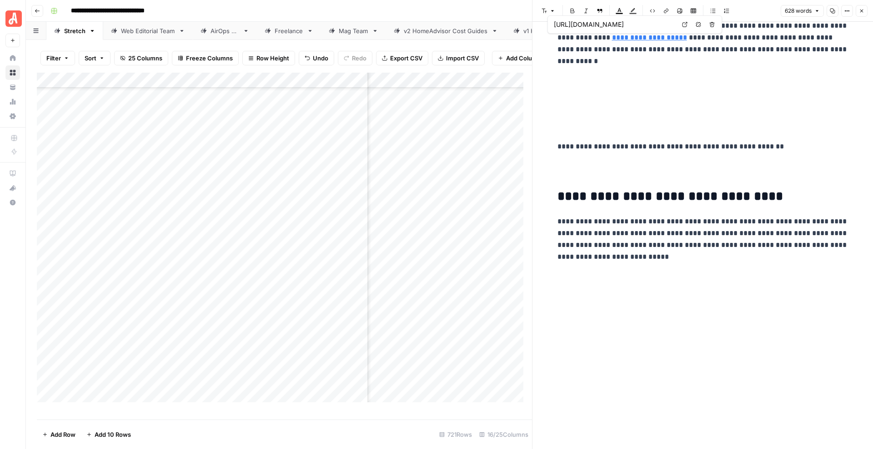
click at [862, 11] on icon "button" at bounding box center [861, 11] width 3 height 3
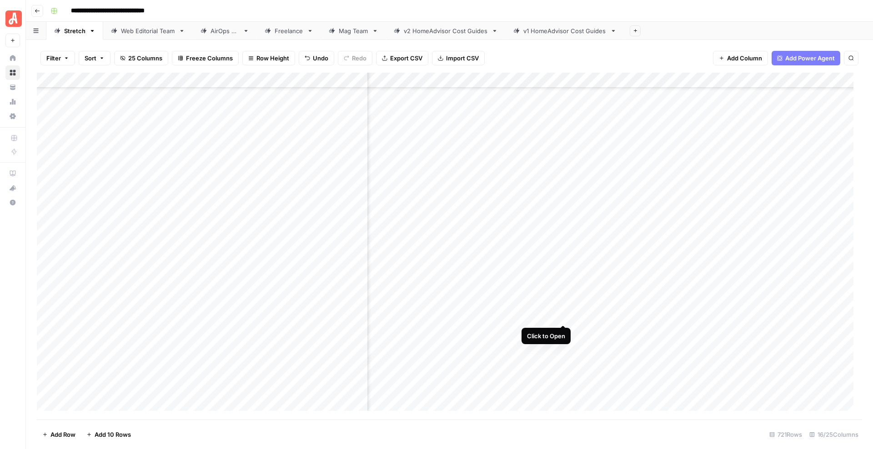
click at [565, 316] on div "Add Column" at bounding box center [449, 246] width 825 height 347
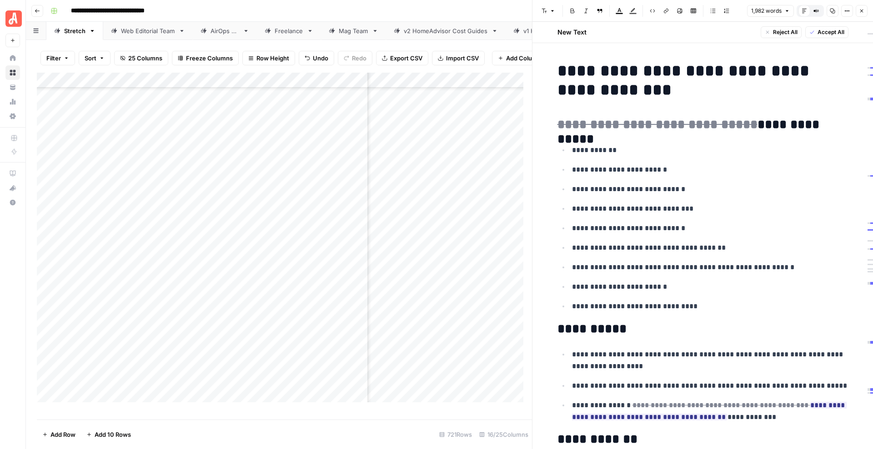
click at [818, 28] on span "Accept All" at bounding box center [830, 32] width 27 height 8
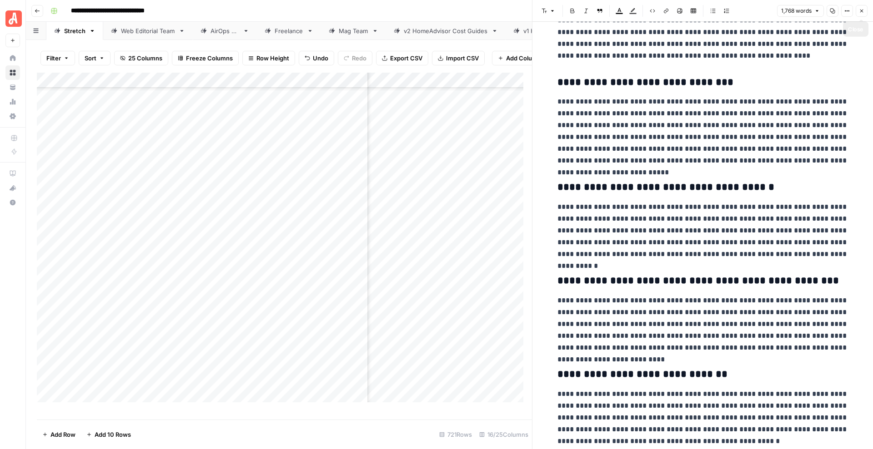
click at [864, 14] on button "Close" at bounding box center [861, 11] width 12 height 12
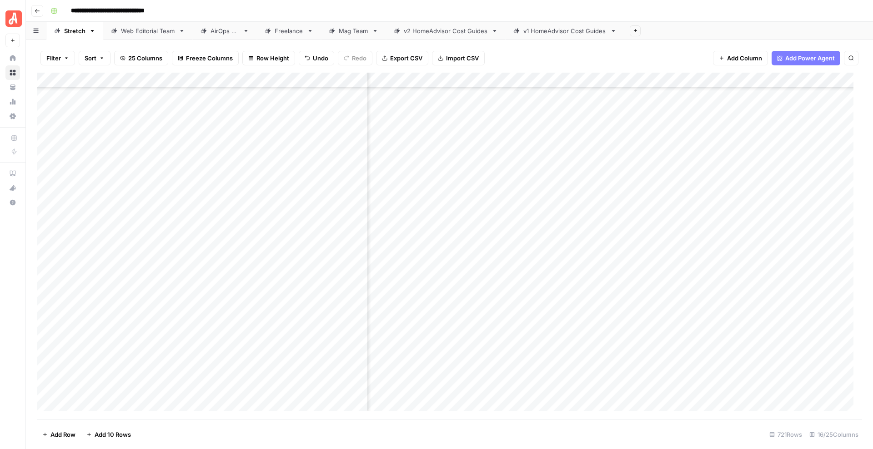
click at [648, 270] on div "Add Column" at bounding box center [449, 246] width 825 height 347
click at [647, 315] on div "Add Column" at bounding box center [449, 246] width 825 height 347
click at [840, 315] on div "Add Column" at bounding box center [449, 246] width 825 height 347
click at [842, 268] on div "Add Column" at bounding box center [449, 246] width 825 height 347
